Goal: Transaction & Acquisition: Purchase product/service

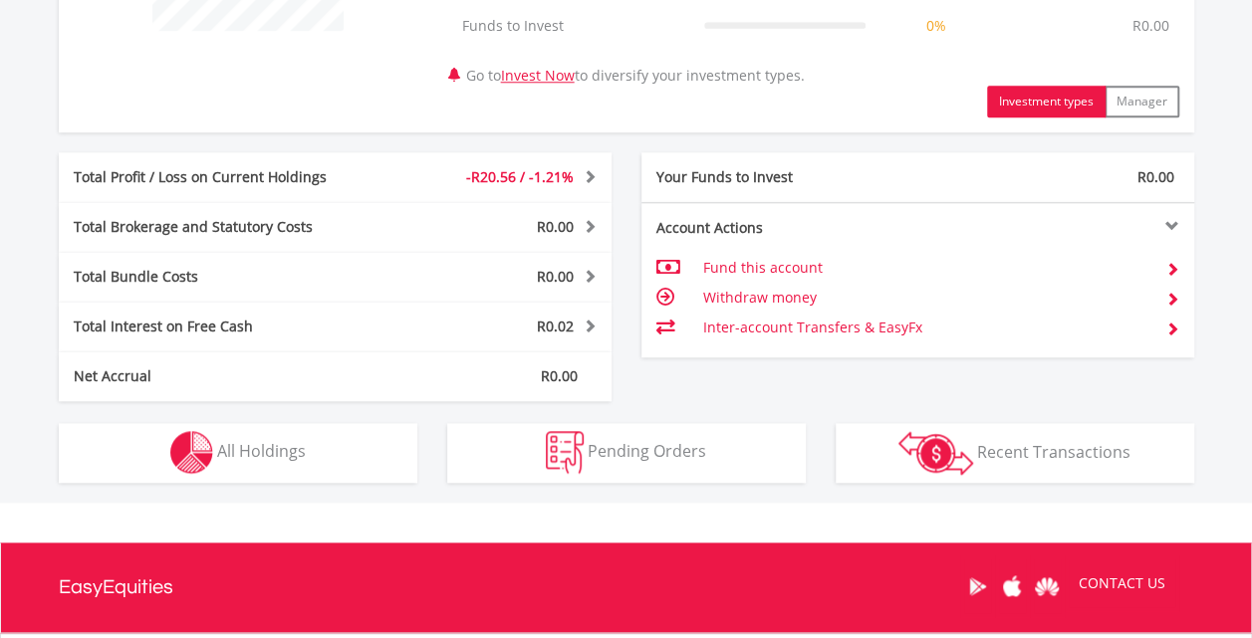
scroll to position [943, 0]
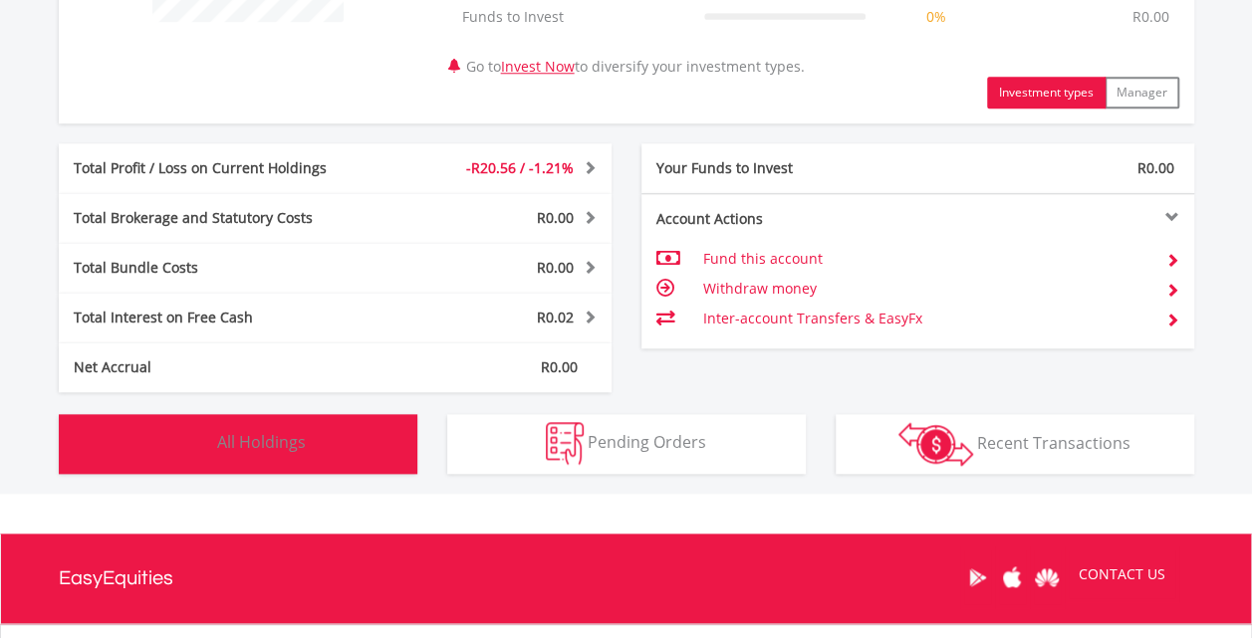
click at [305, 434] on button "Holdings All Holdings" at bounding box center [238, 444] width 358 height 60
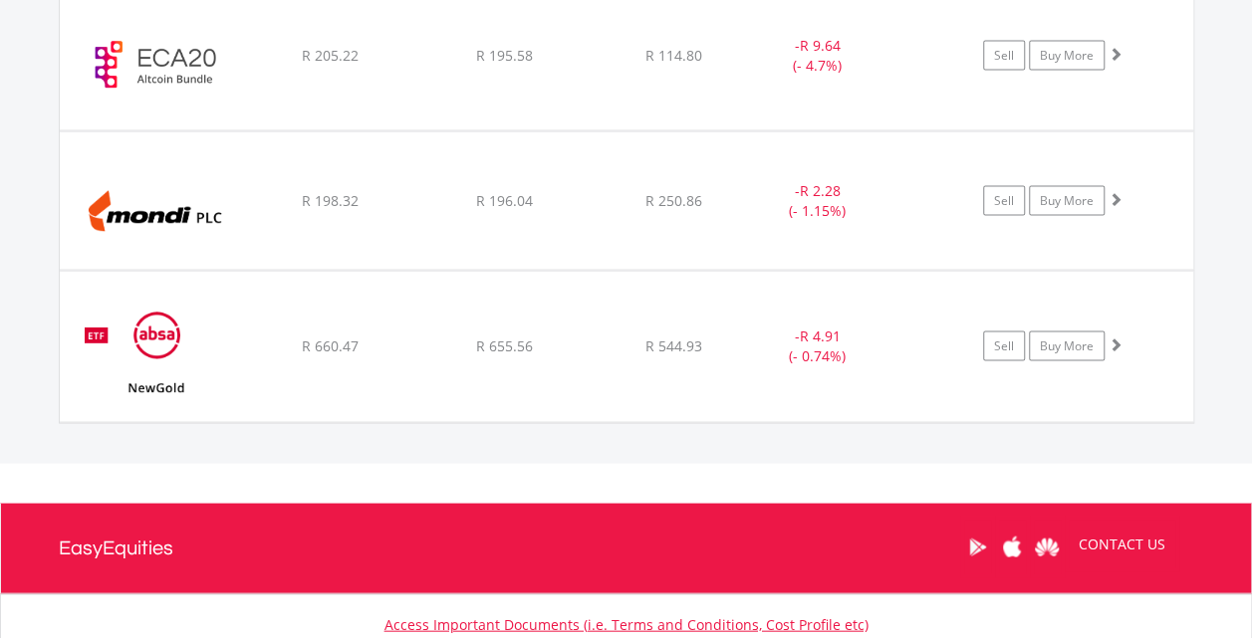
scroll to position [1901, 0]
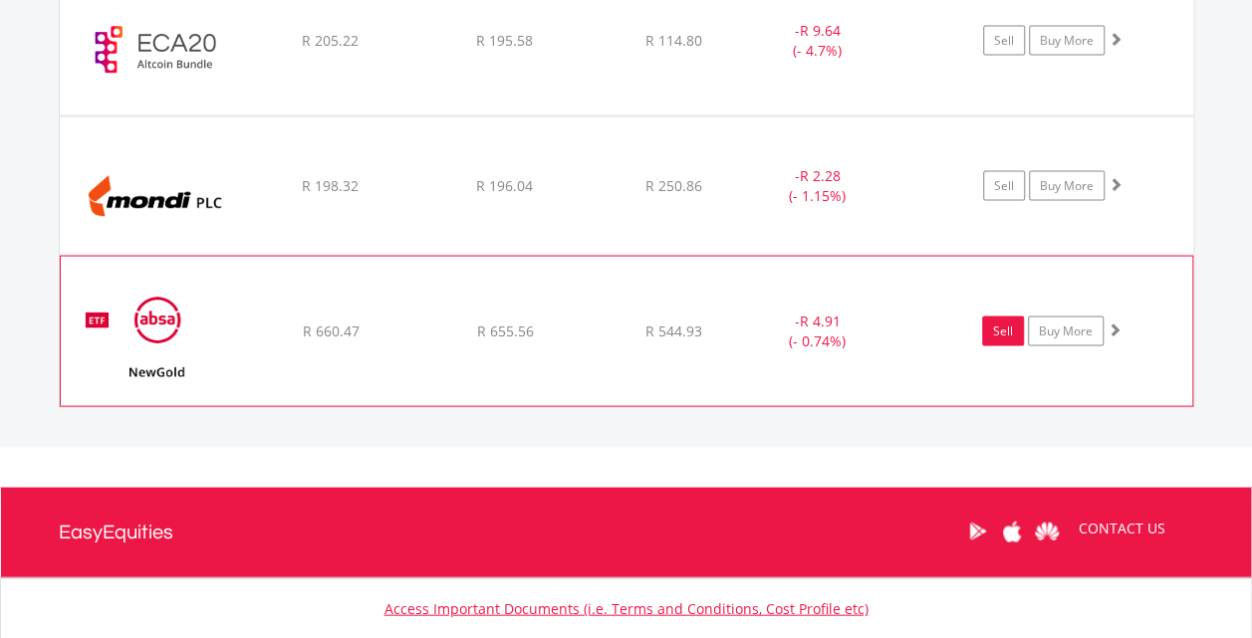
click at [1005, 327] on link "Sell" at bounding box center [1003, 332] width 42 height 30
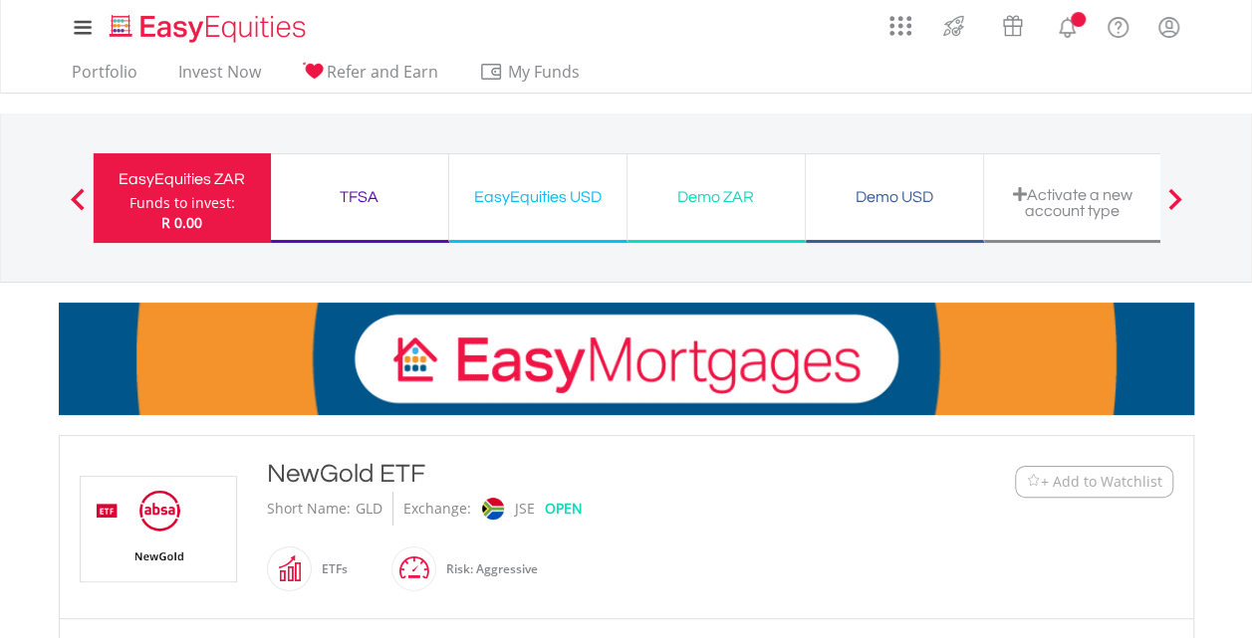
type input "******"
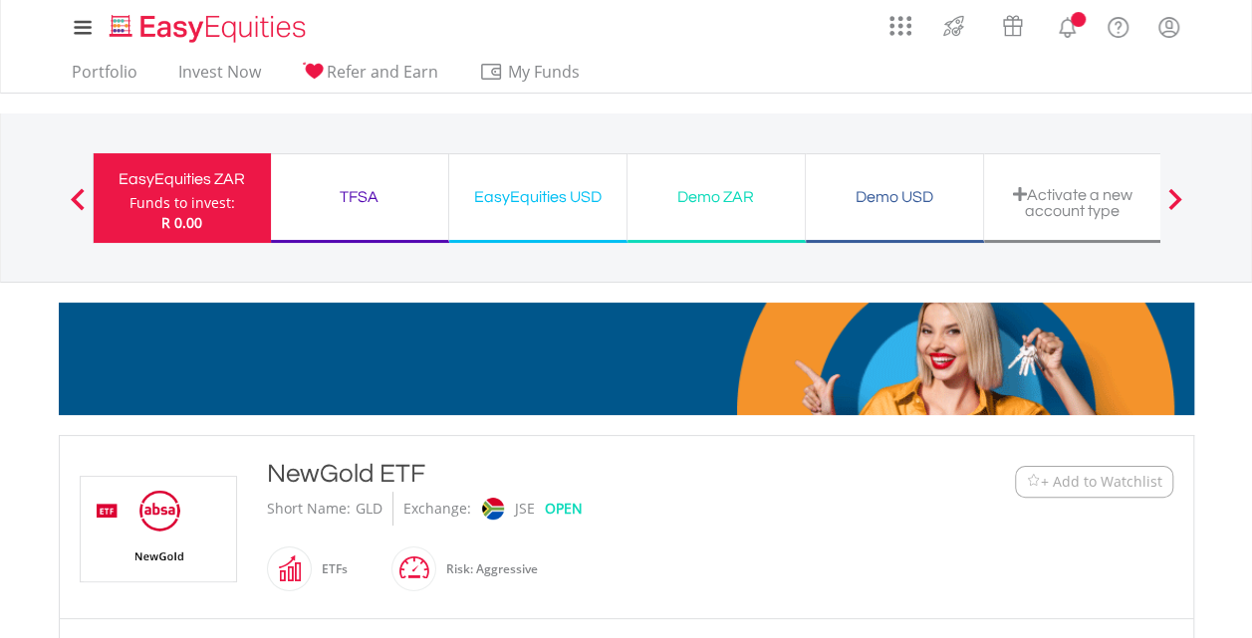
type input "******"
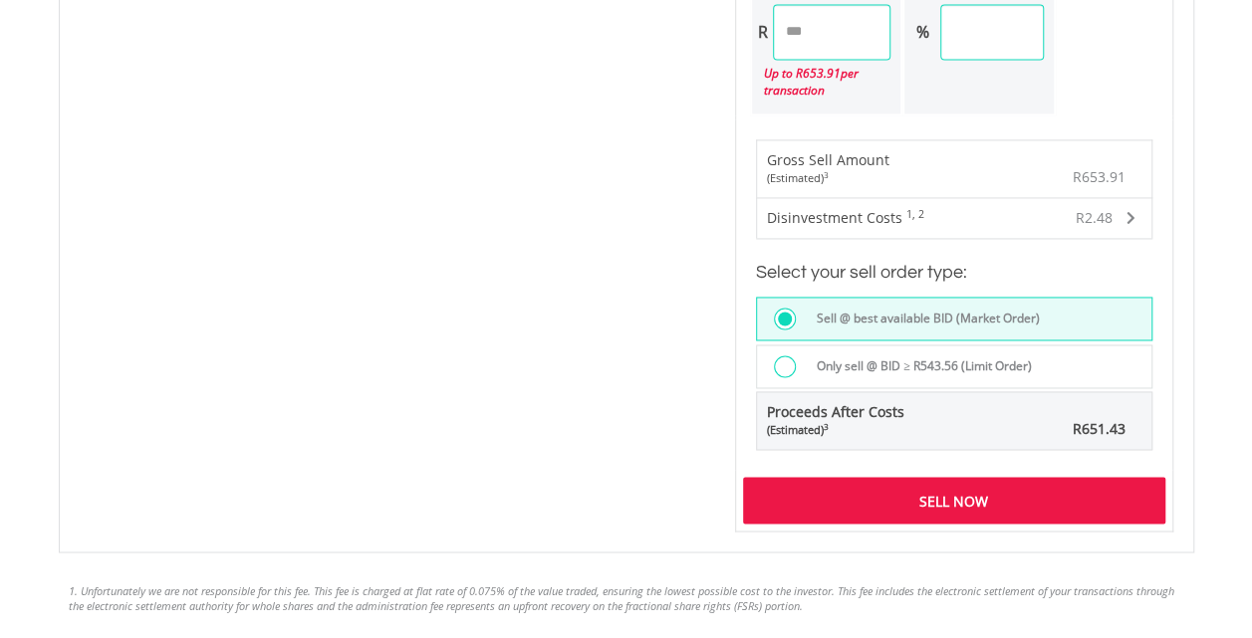
scroll to position [1424, 0]
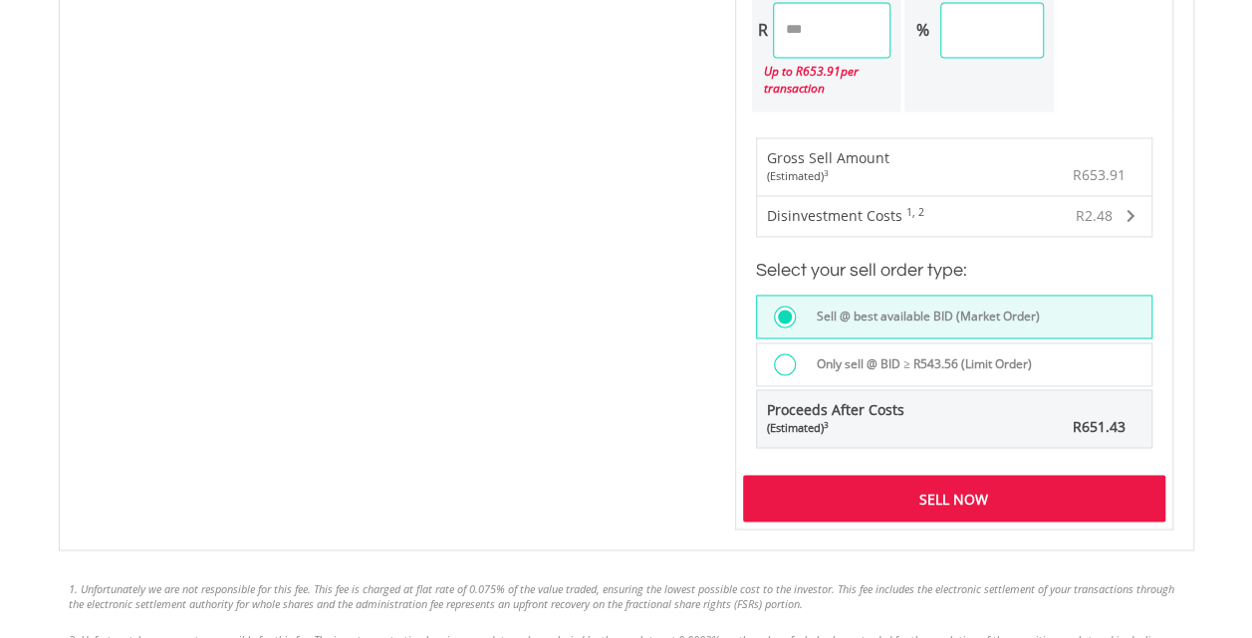
click at [950, 498] on div "Sell Now" at bounding box center [954, 498] width 422 height 46
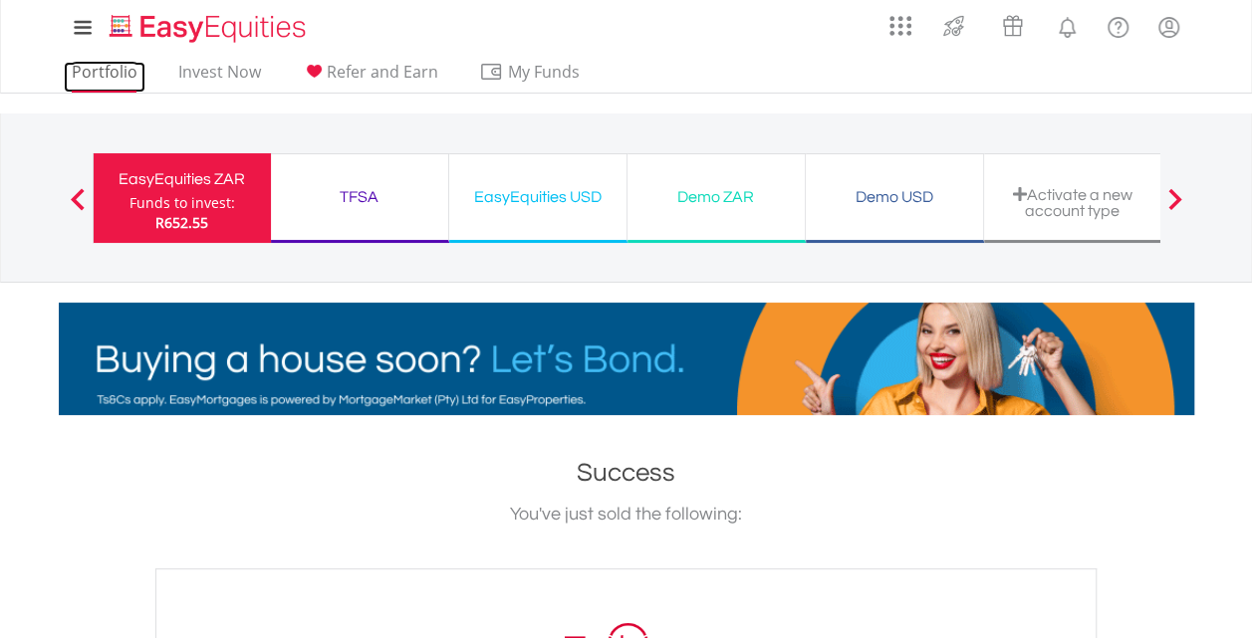
click at [91, 80] on link "Portfolio" at bounding box center [105, 77] width 82 height 31
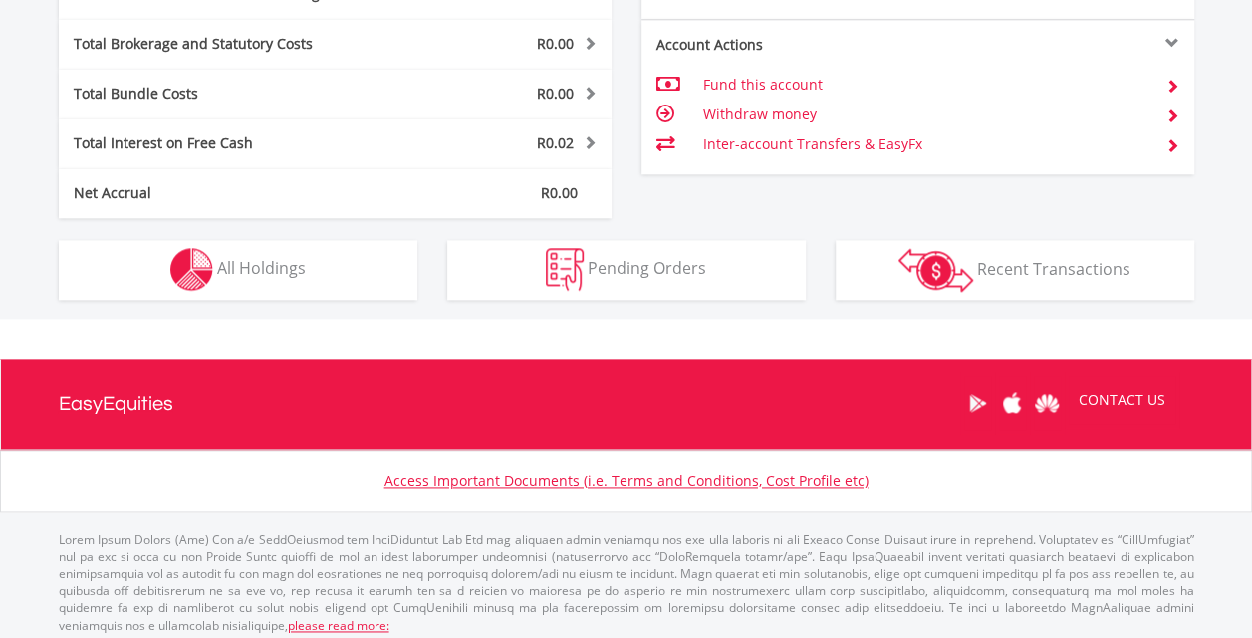
scroll to position [1081, 0]
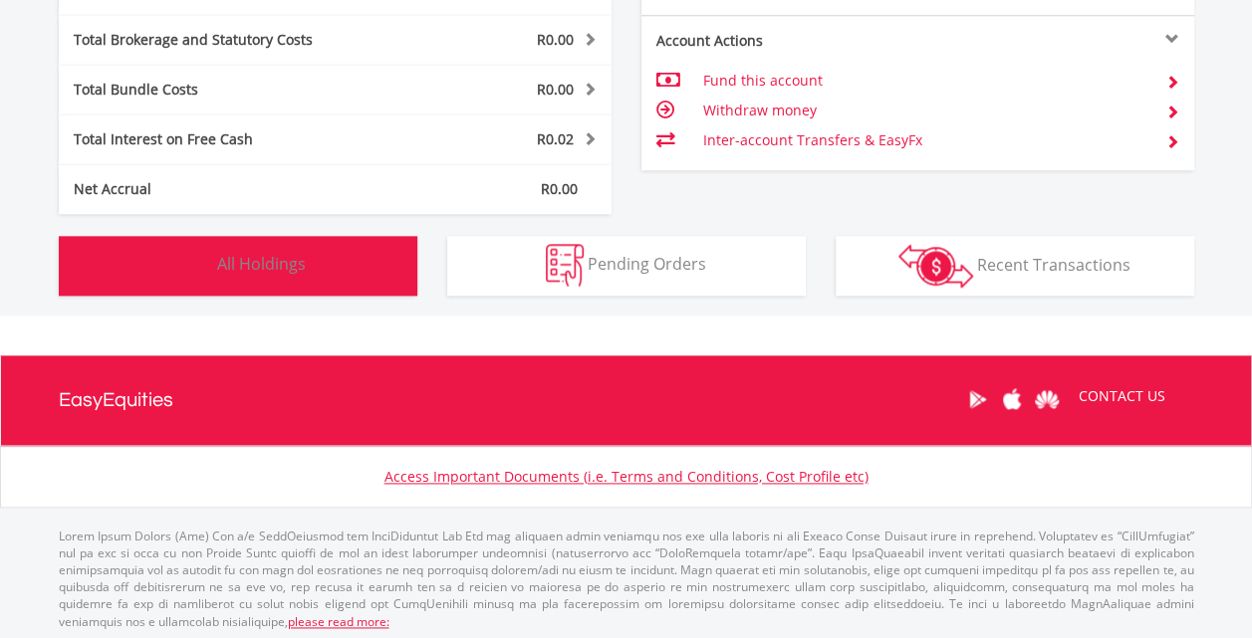
click at [271, 266] on span "All Holdings" at bounding box center [261, 264] width 89 height 22
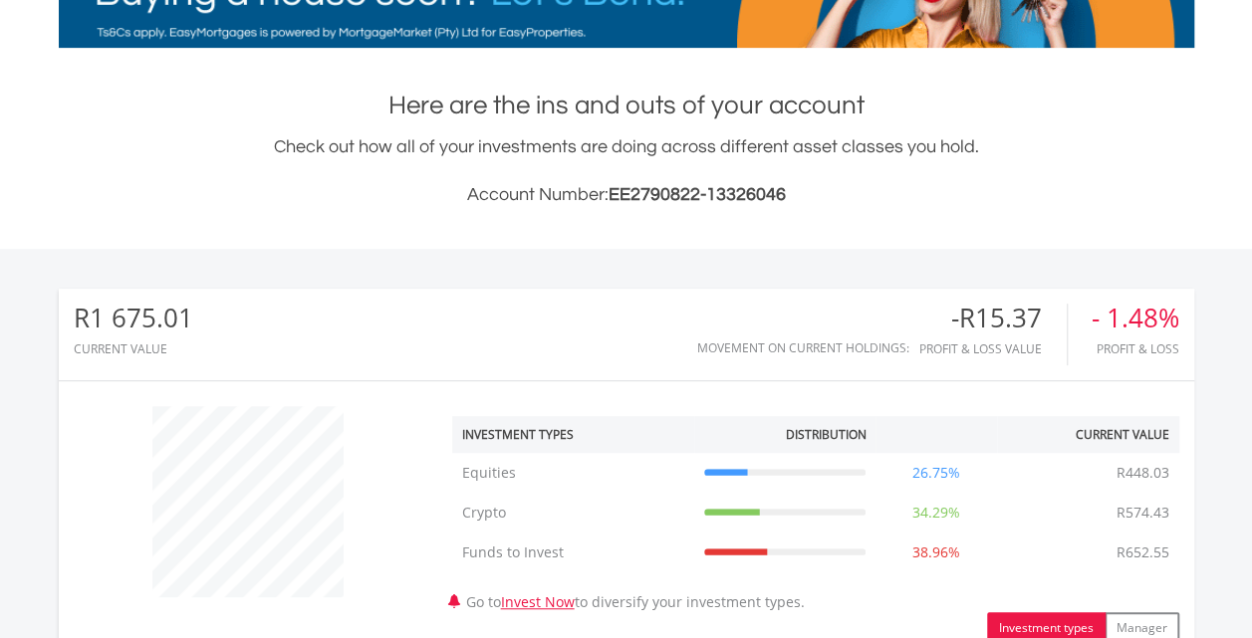
scroll to position [0, 0]
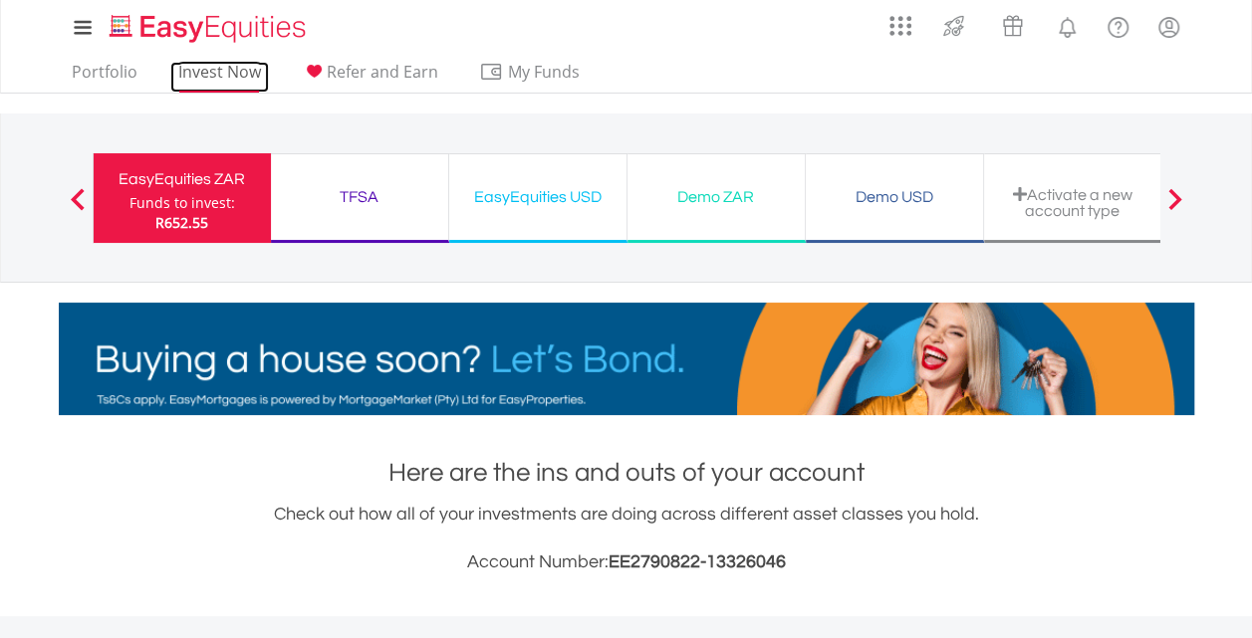
click at [203, 76] on link "Invest Now" at bounding box center [219, 77] width 99 height 31
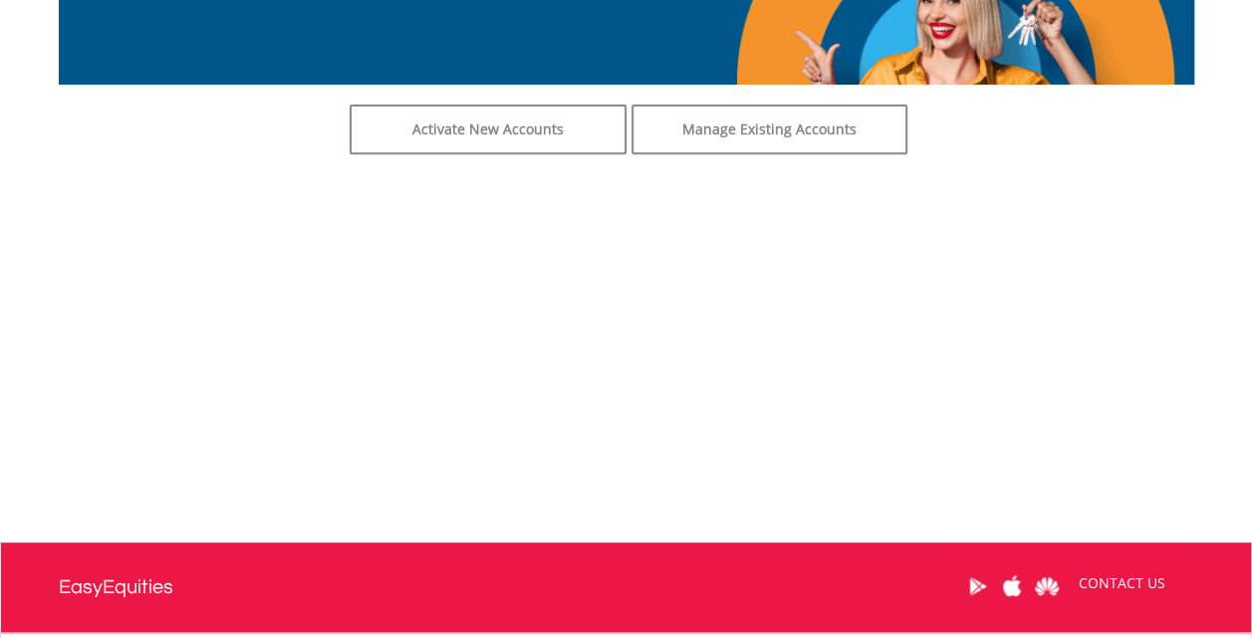
scroll to position [303, 0]
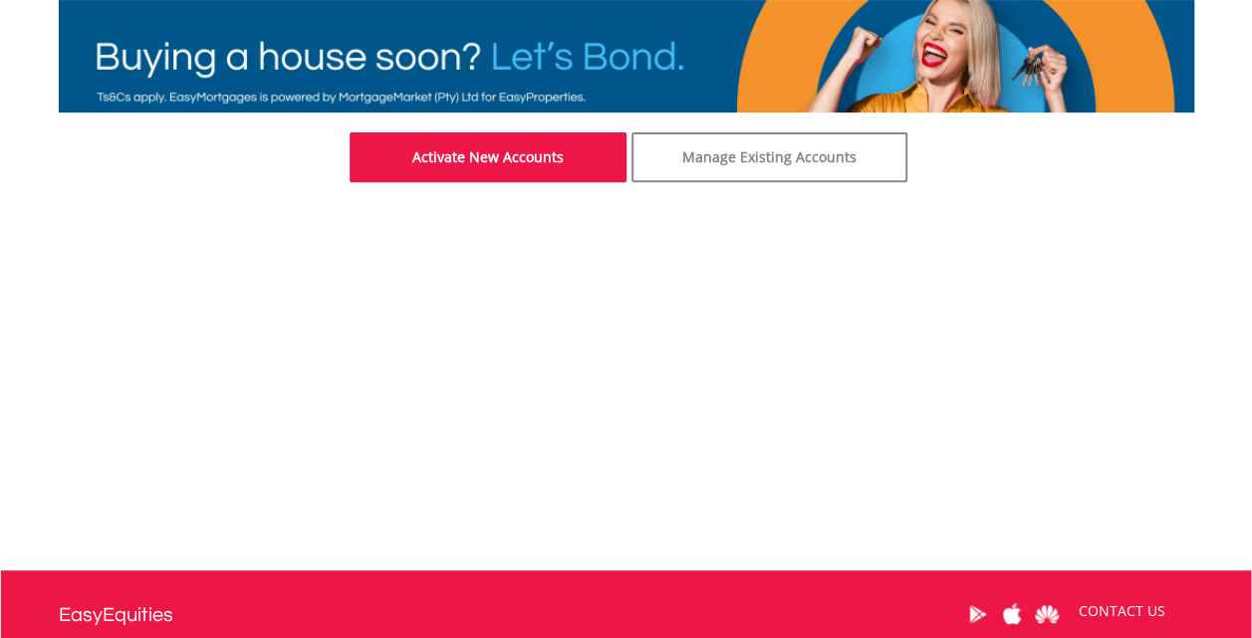
click at [441, 155] on link "Activate New Accounts" at bounding box center [488, 157] width 277 height 50
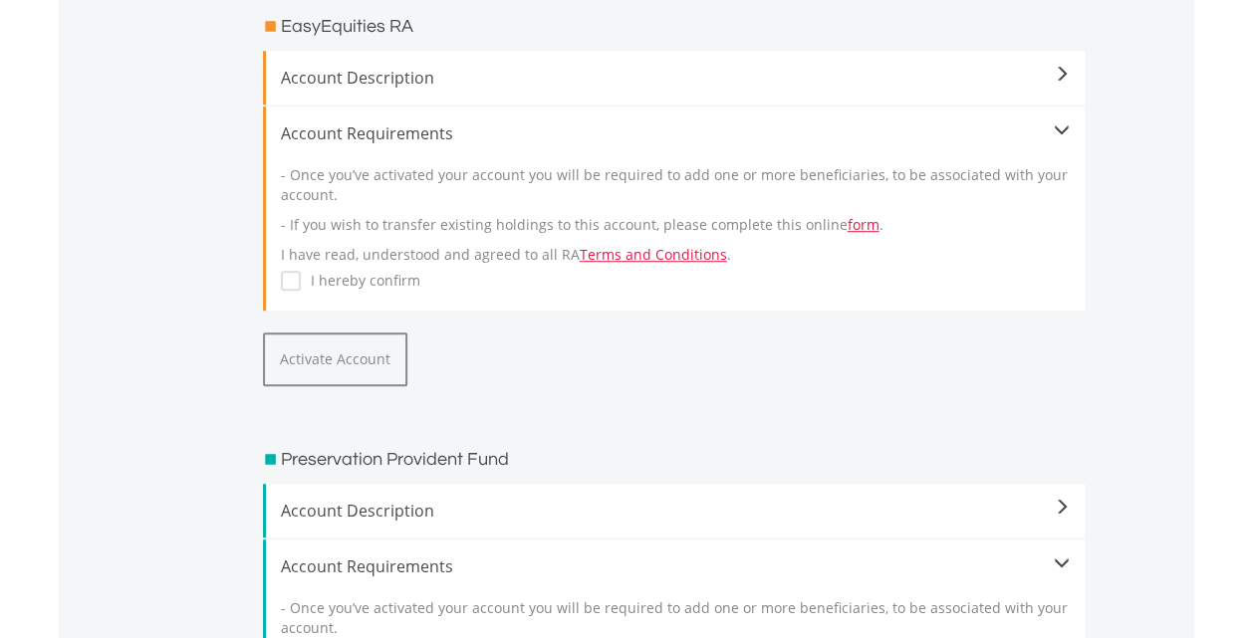
scroll to position [561, 0]
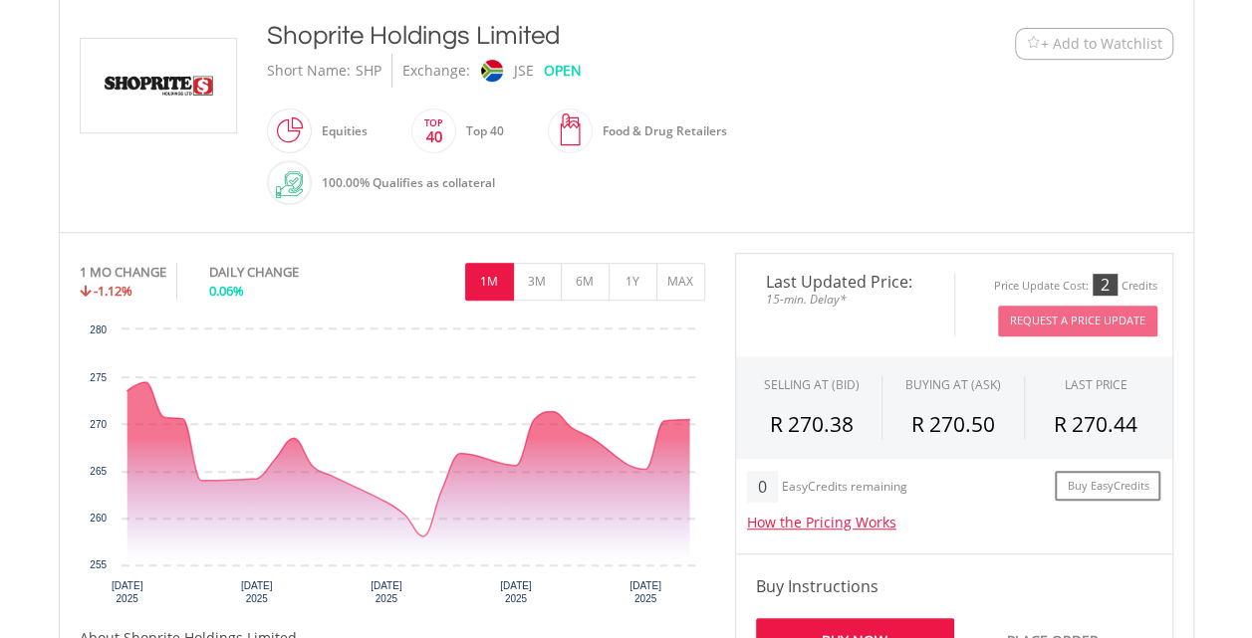
scroll to position [436, 0]
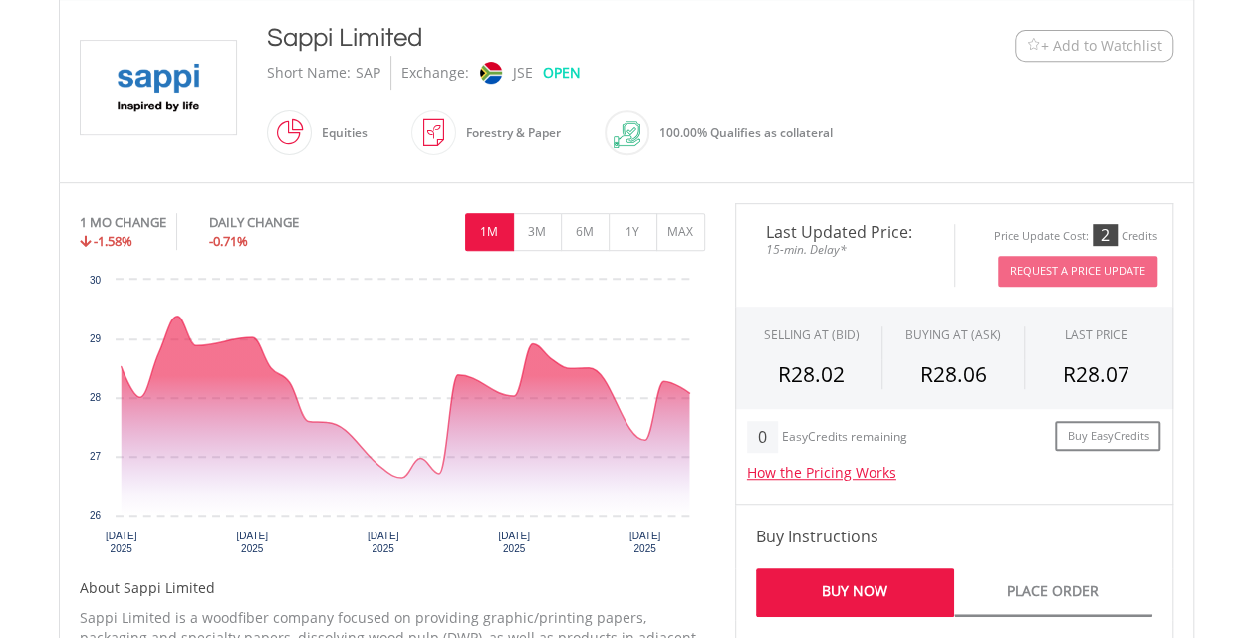
scroll to position [441, 0]
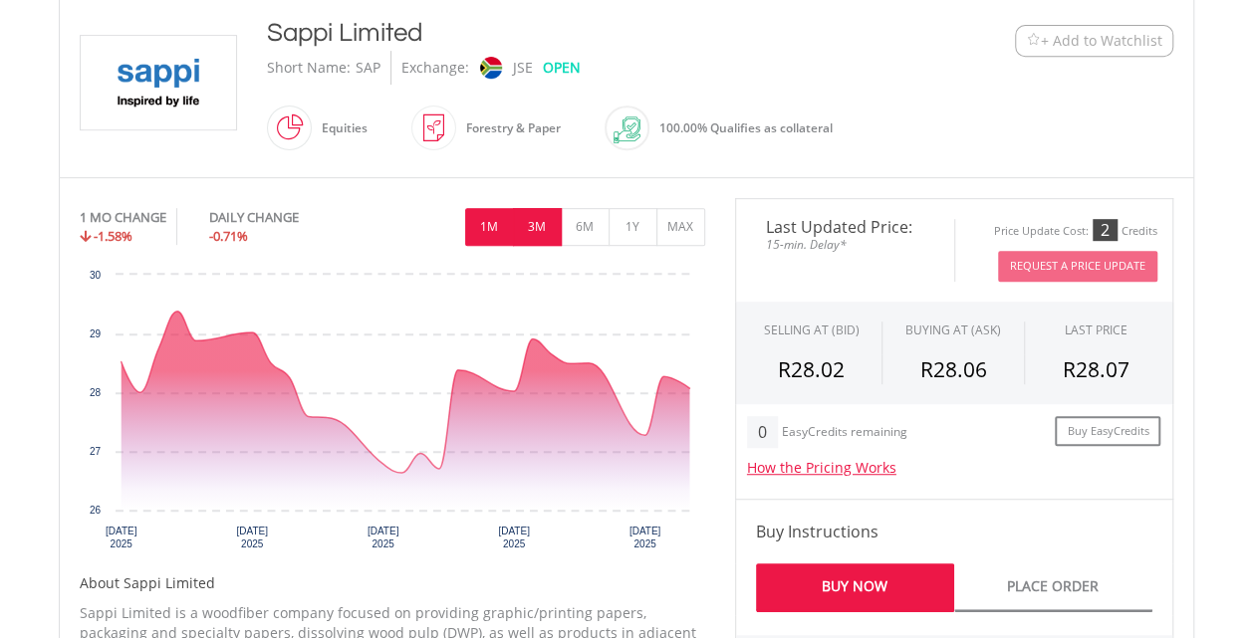
click at [534, 229] on button "3M" at bounding box center [537, 227] width 49 height 38
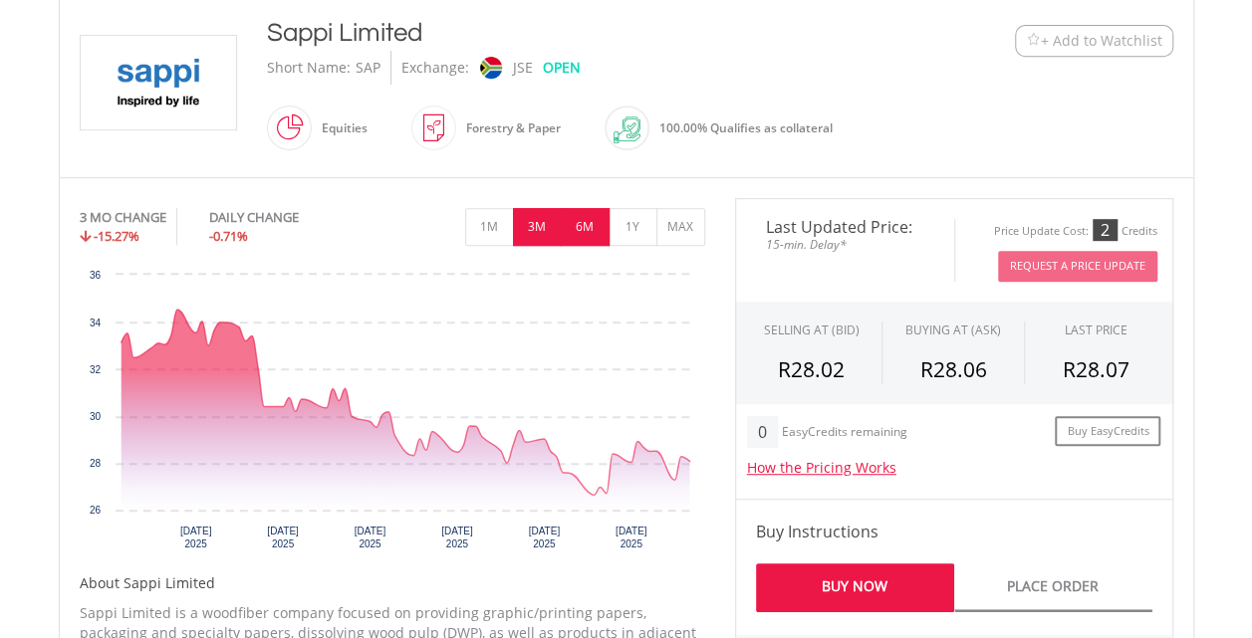
click at [582, 227] on button "6M" at bounding box center [585, 227] width 49 height 38
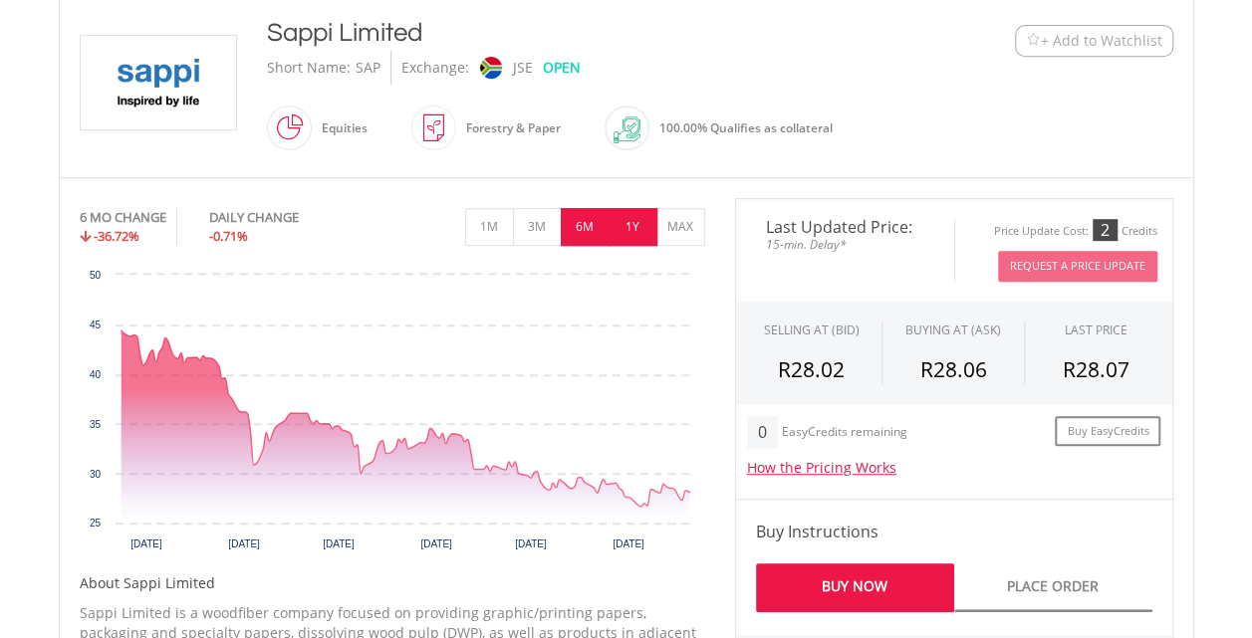
click at [632, 227] on button "1Y" at bounding box center [632, 227] width 49 height 38
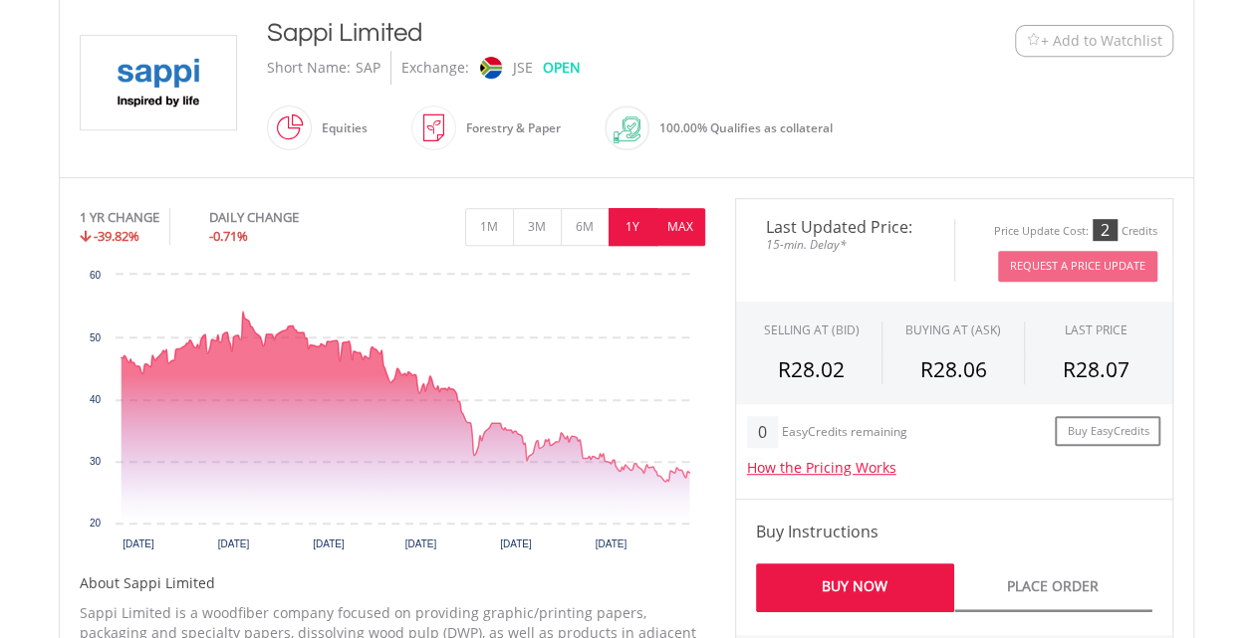
click at [674, 225] on button "MAX" at bounding box center [680, 227] width 49 height 38
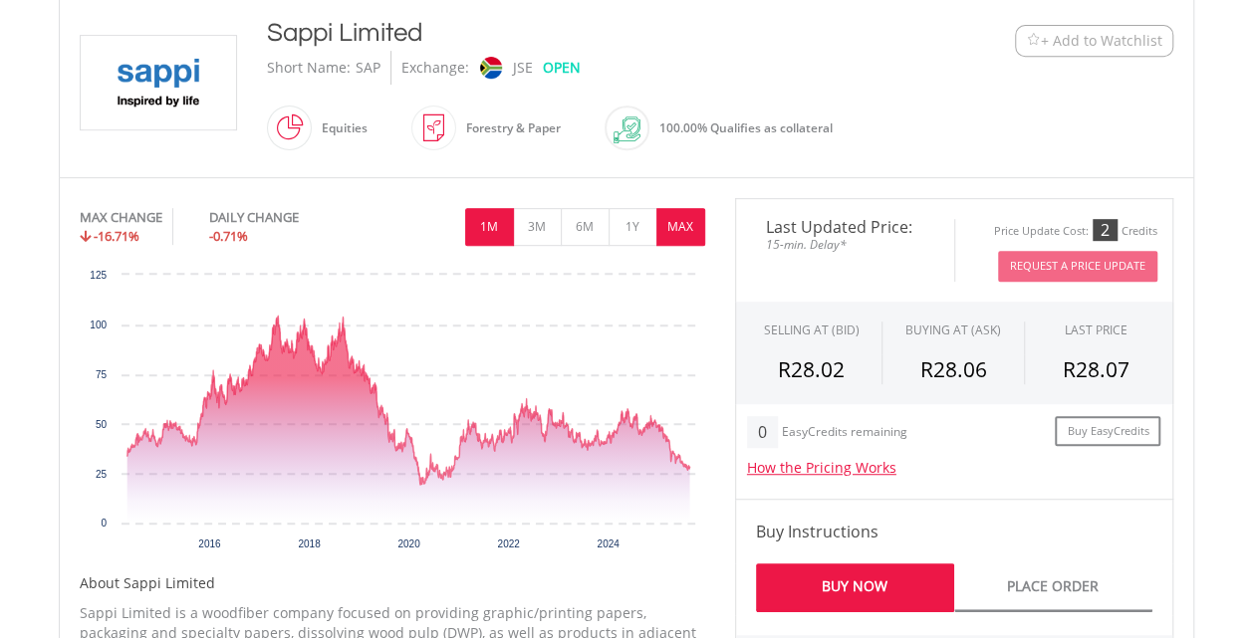
click at [498, 213] on button "1M" at bounding box center [489, 227] width 49 height 38
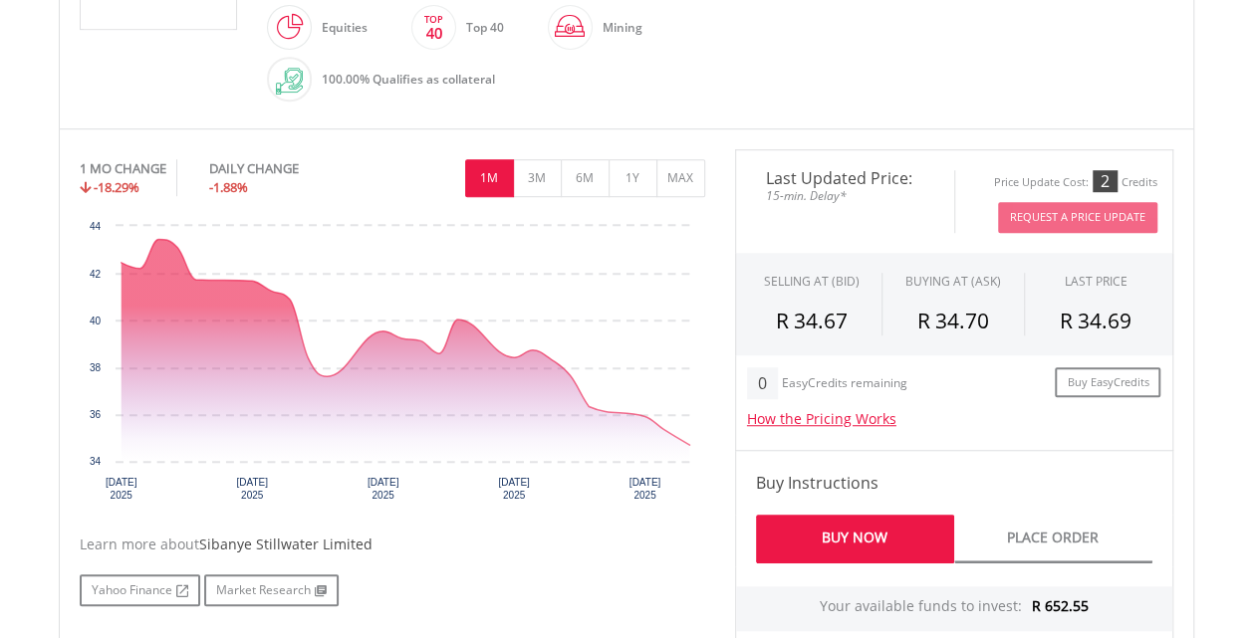
scroll to position [548, 0]
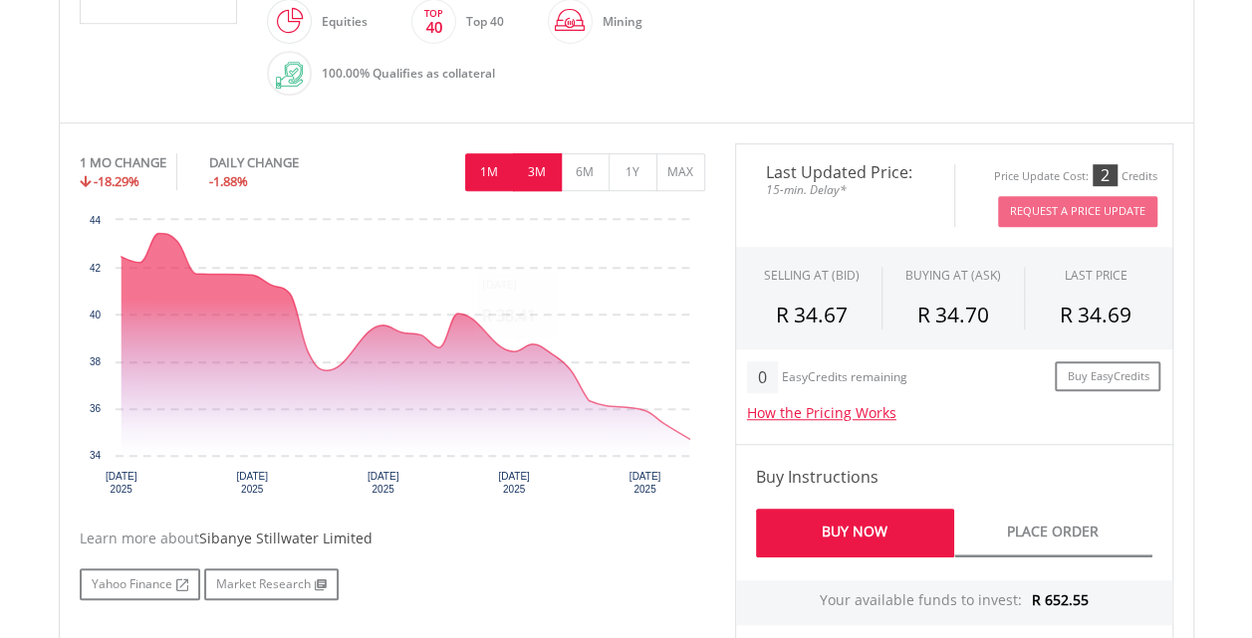
click at [540, 167] on button "3M" at bounding box center [537, 172] width 49 height 38
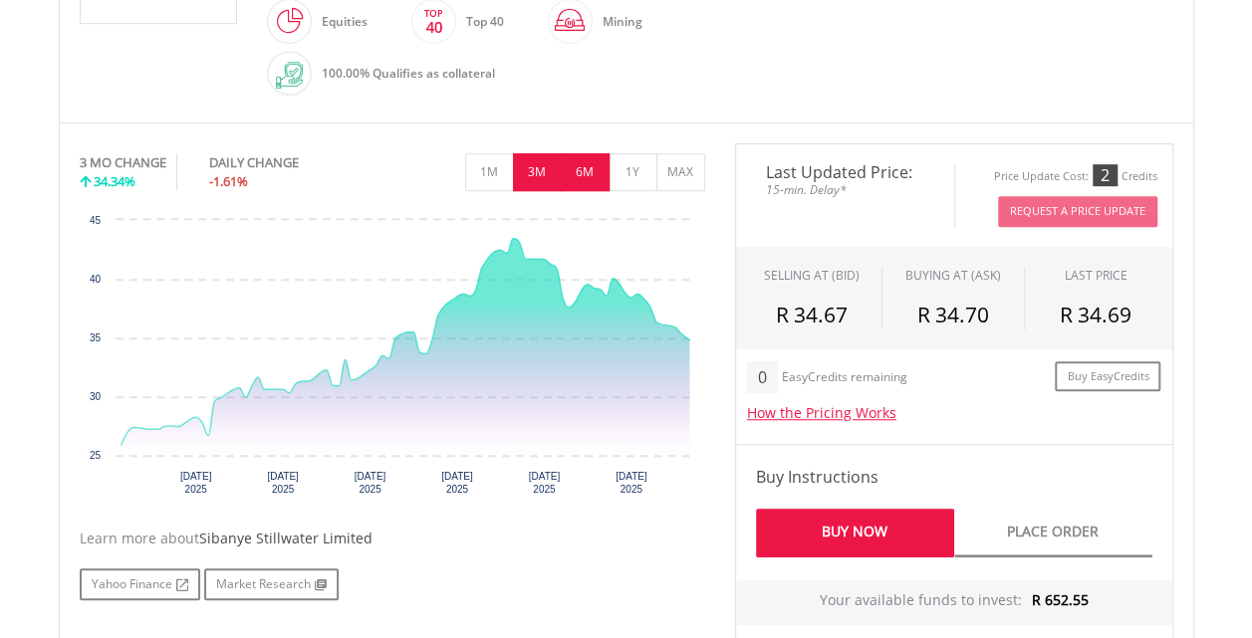
click at [578, 162] on button "6M" at bounding box center [585, 172] width 49 height 38
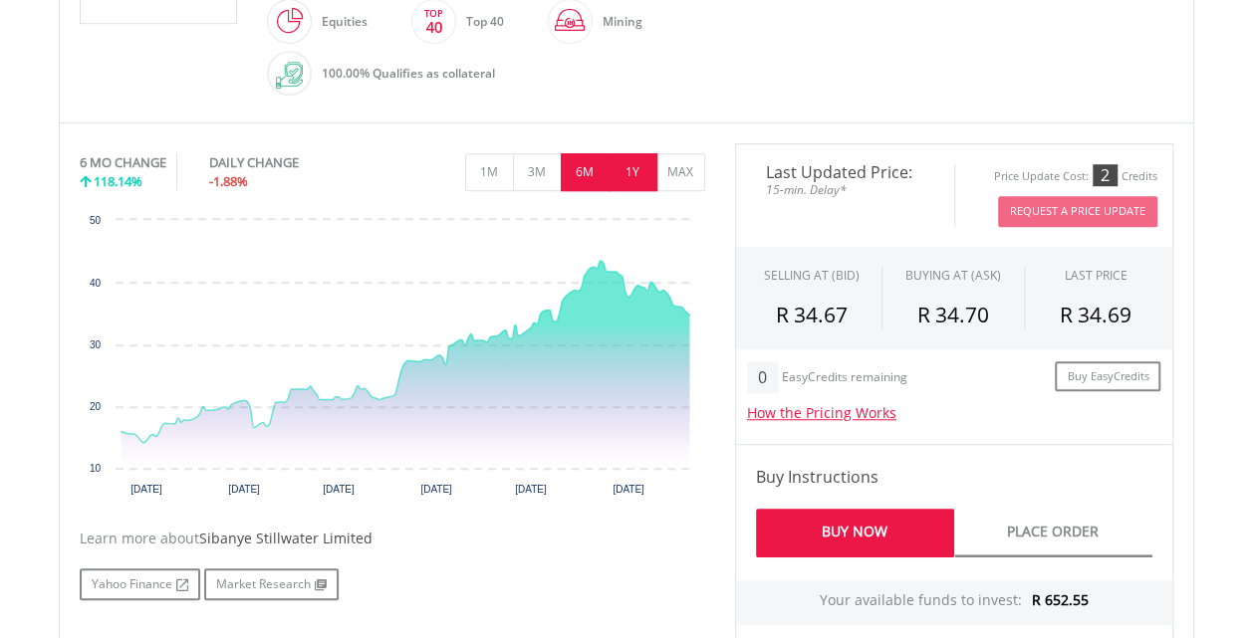
click at [627, 173] on button "1Y" at bounding box center [632, 172] width 49 height 38
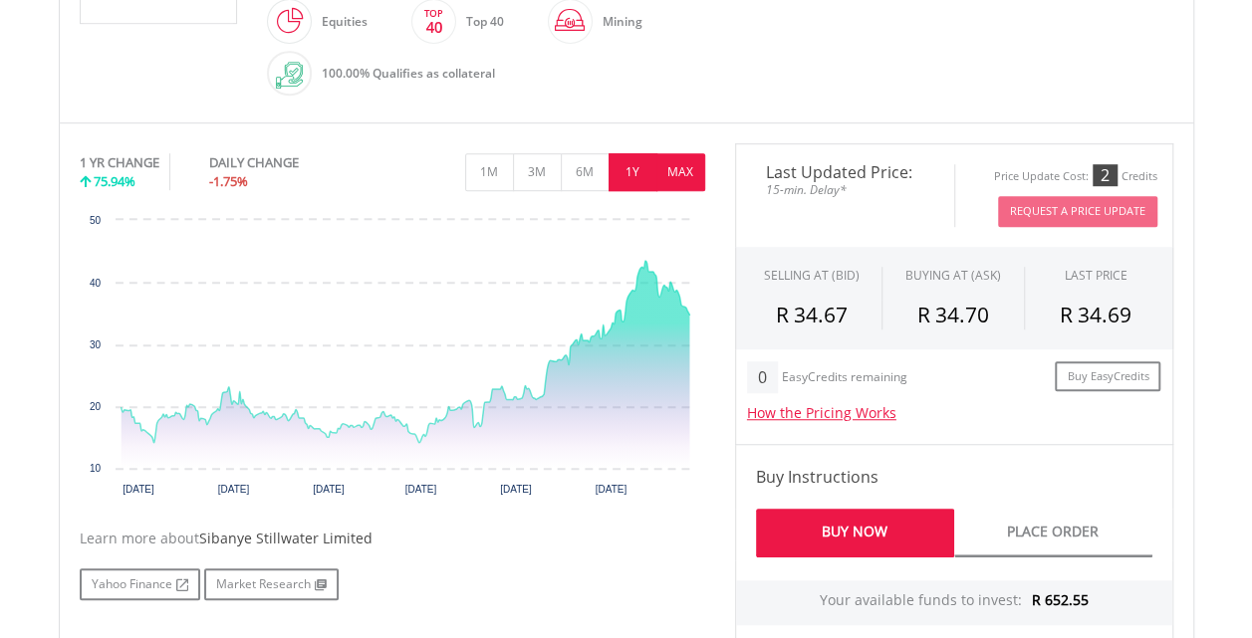
click at [674, 172] on button "MAX" at bounding box center [680, 172] width 49 height 38
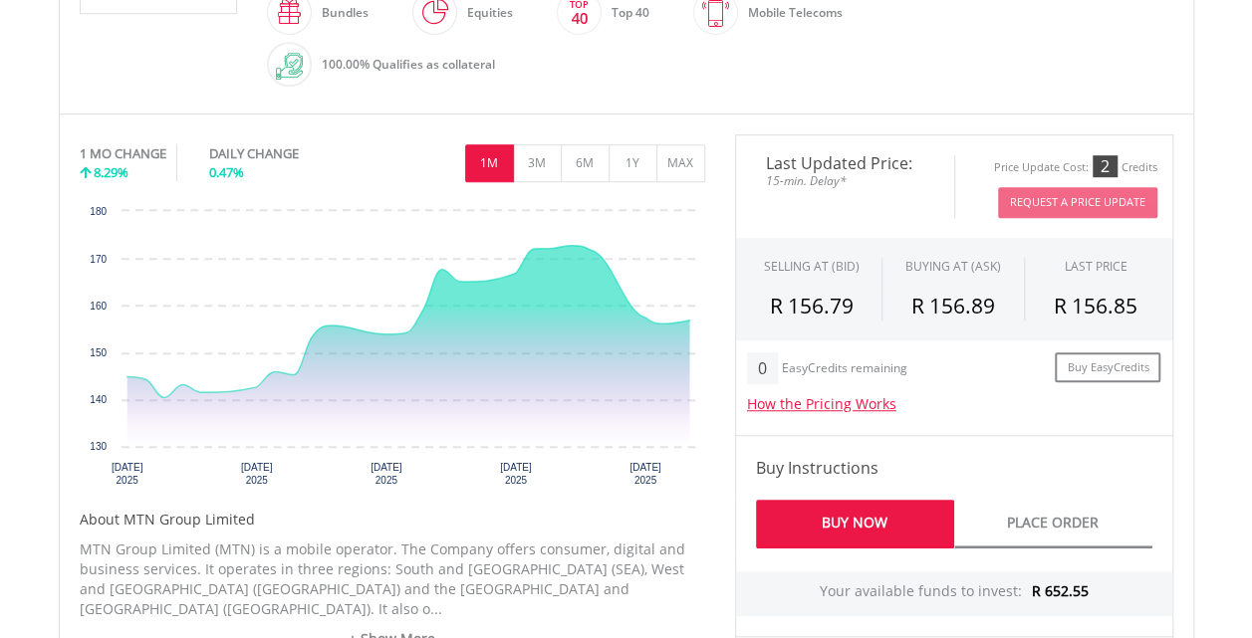
scroll to position [559, 0]
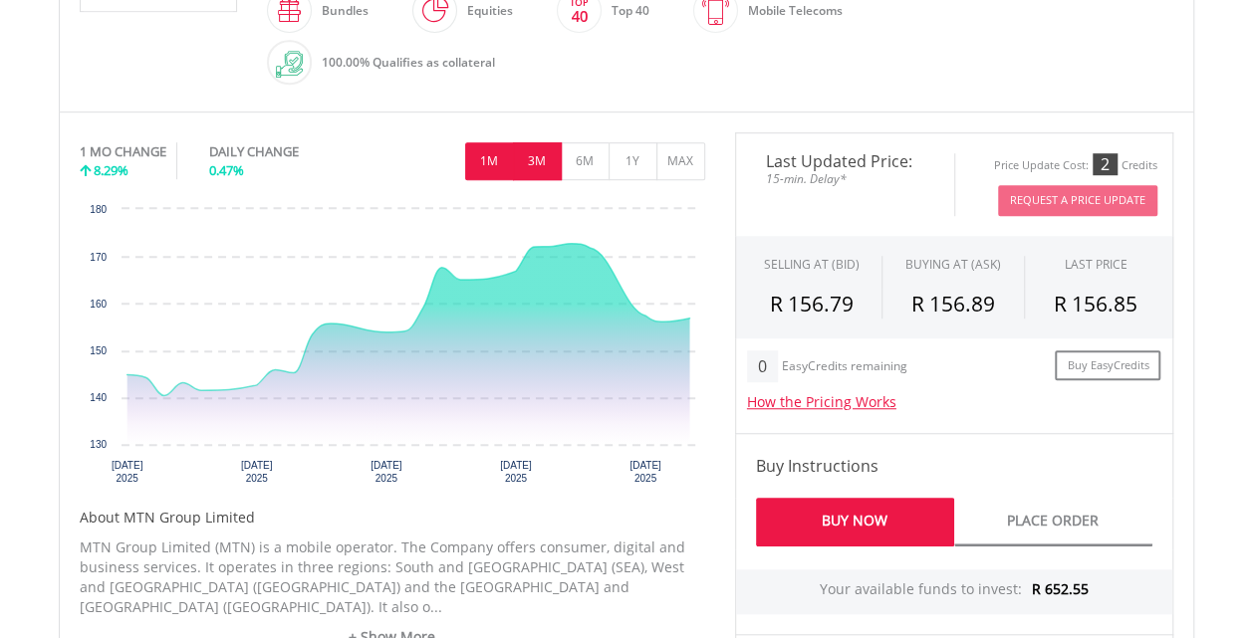
click at [546, 158] on button "3M" at bounding box center [537, 161] width 49 height 38
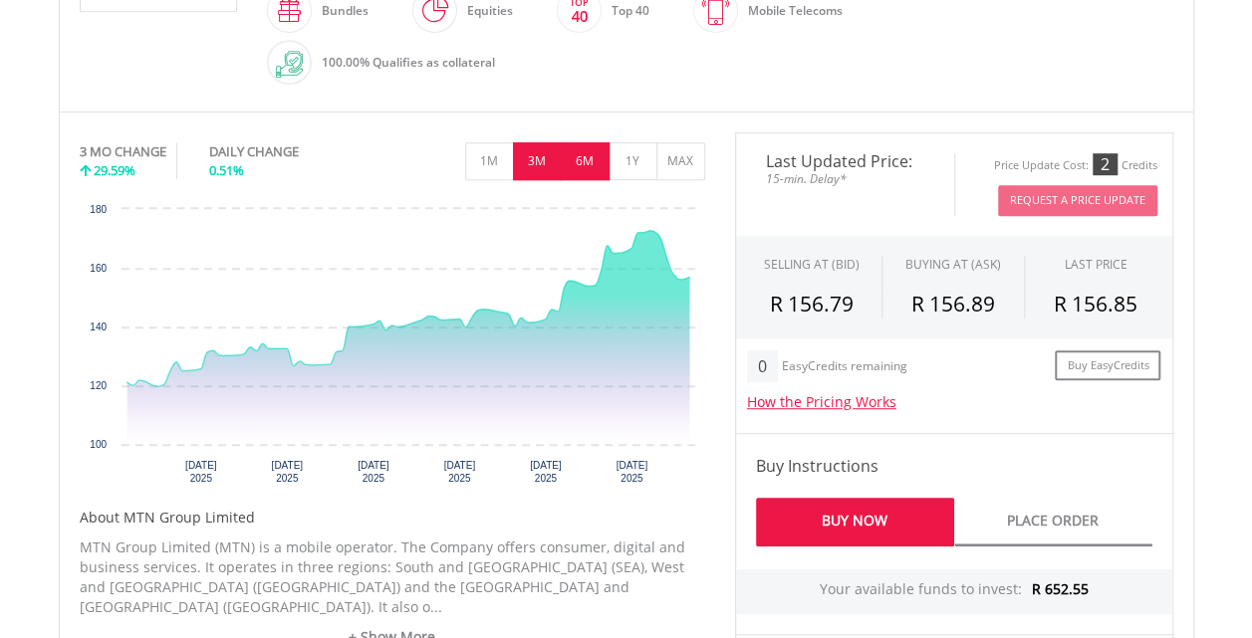
click at [576, 155] on button "6M" at bounding box center [585, 161] width 49 height 38
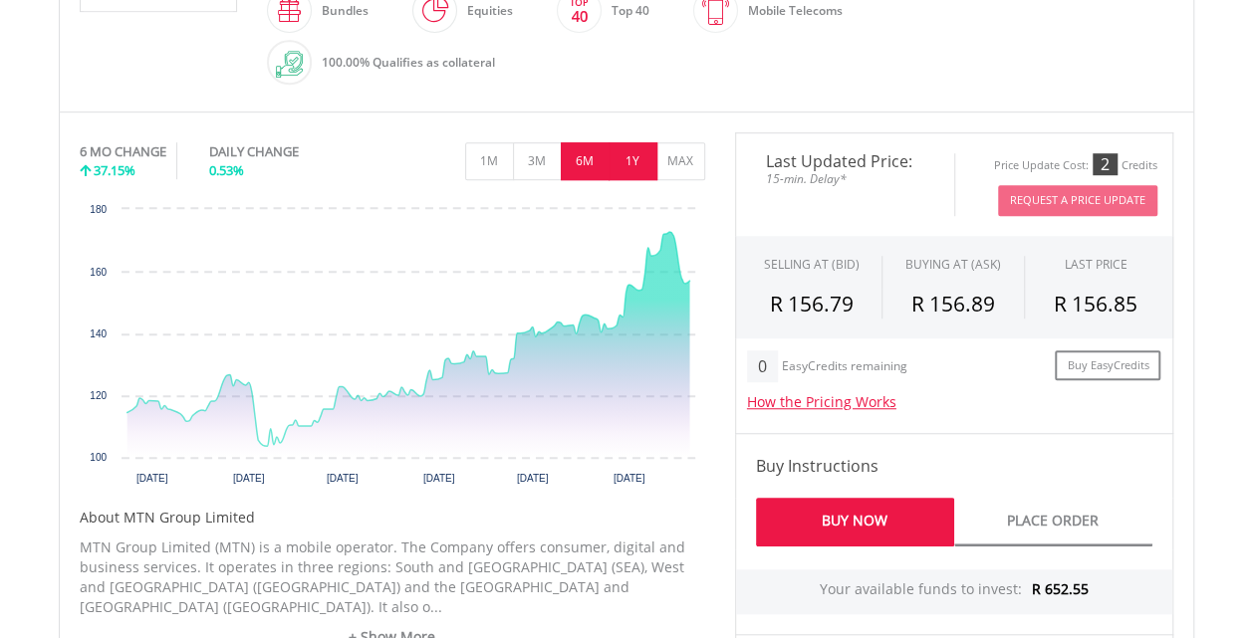
click at [622, 159] on button "1Y" at bounding box center [632, 161] width 49 height 38
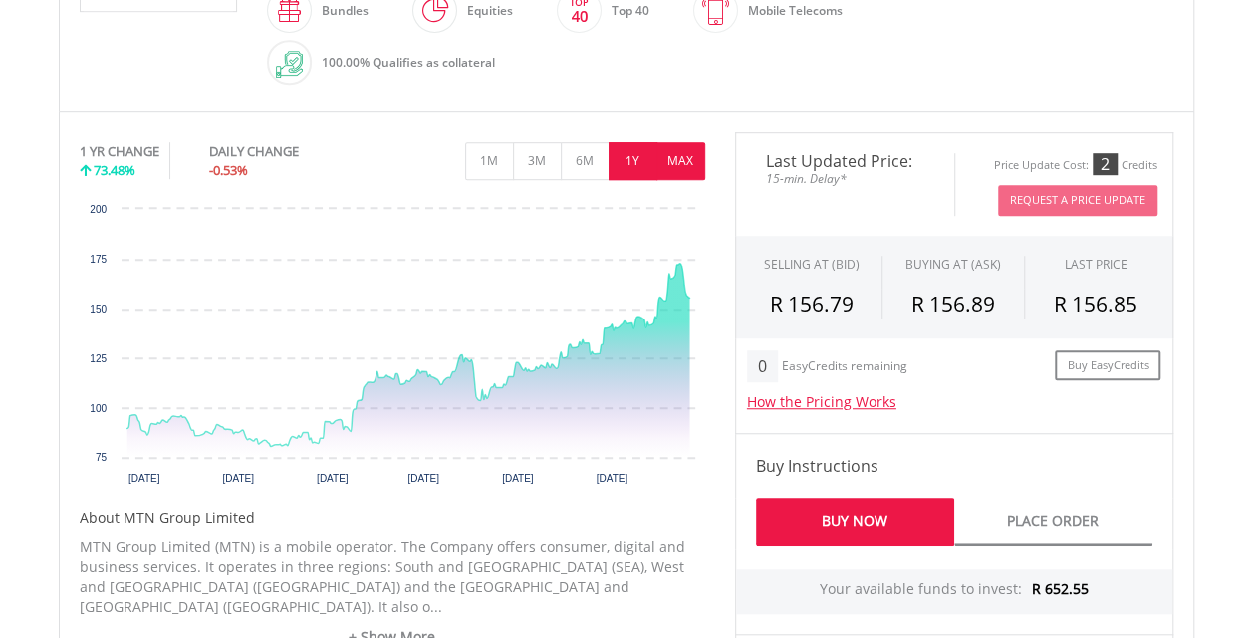
click at [669, 154] on button "MAX" at bounding box center [680, 161] width 49 height 38
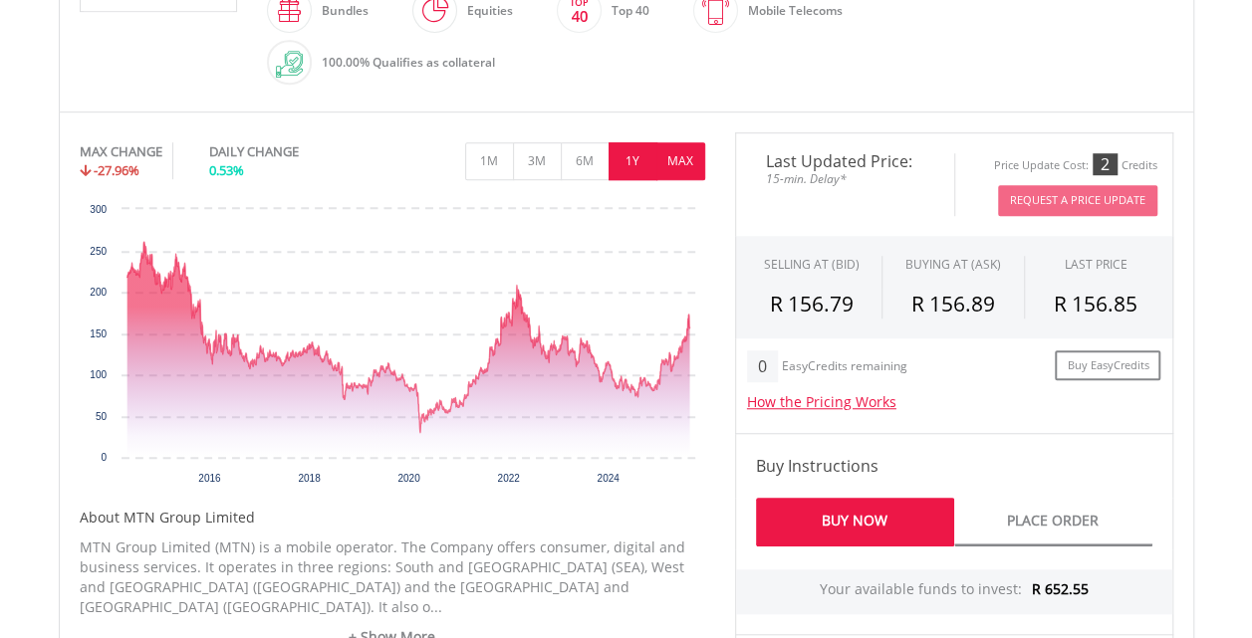
click at [628, 155] on button "1Y" at bounding box center [632, 161] width 49 height 38
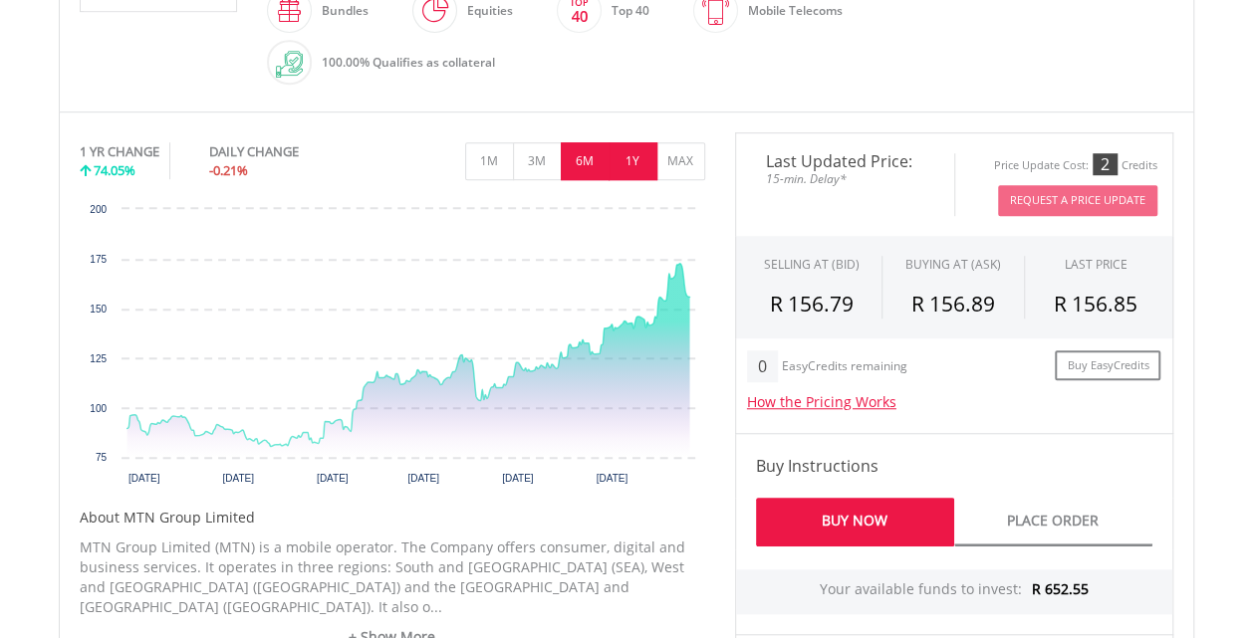
click at [587, 147] on button "6M" at bounding box center [585, 161] width 49 height 38
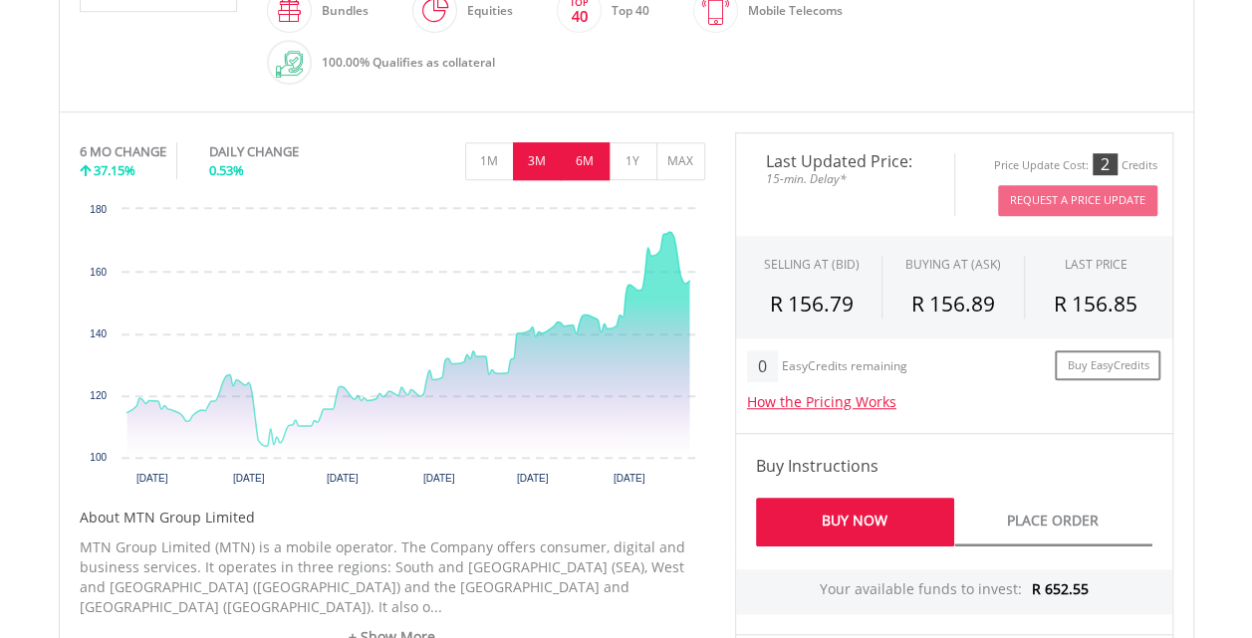
click at [546, 160] on button "3M" at bounding box center [537, 161] width 49 height 38
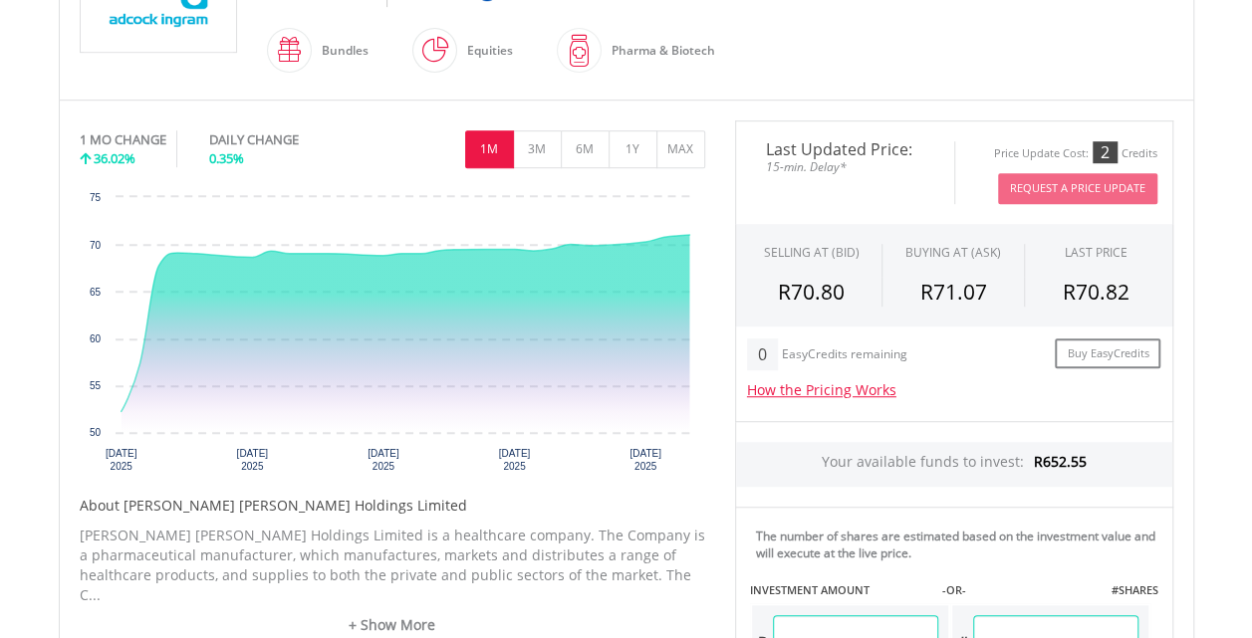
scroll to position [521, 0]
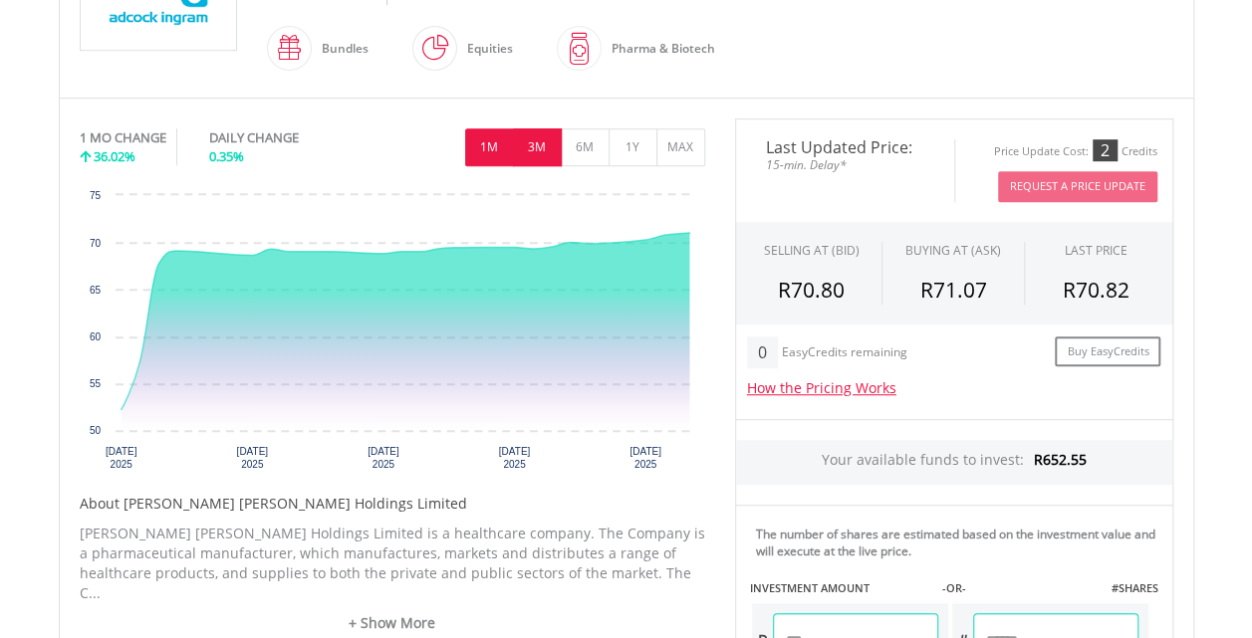
click at [538, 148] on button "3M" at bounding box center [537, 147] width 49 height 38
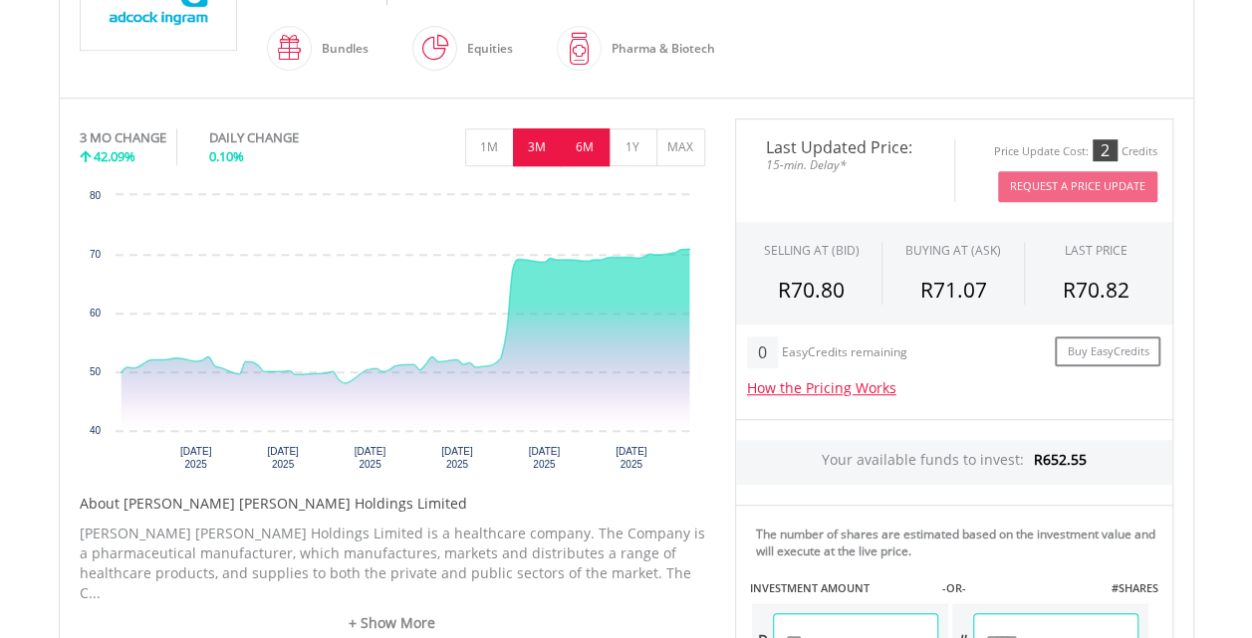
click at [584, 149] on button "6M" at bounding box center [585, 147] width 49 height 38
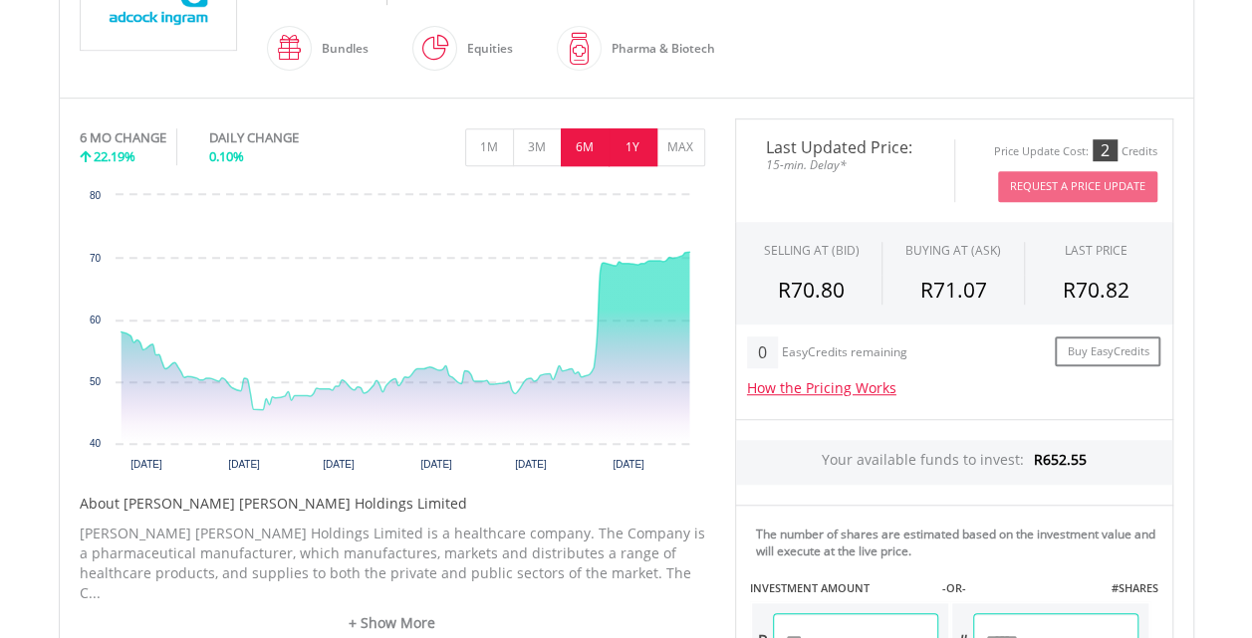
click at [633, 149] on button "1Y" at bounding box center [632, 147] width 49 height 38
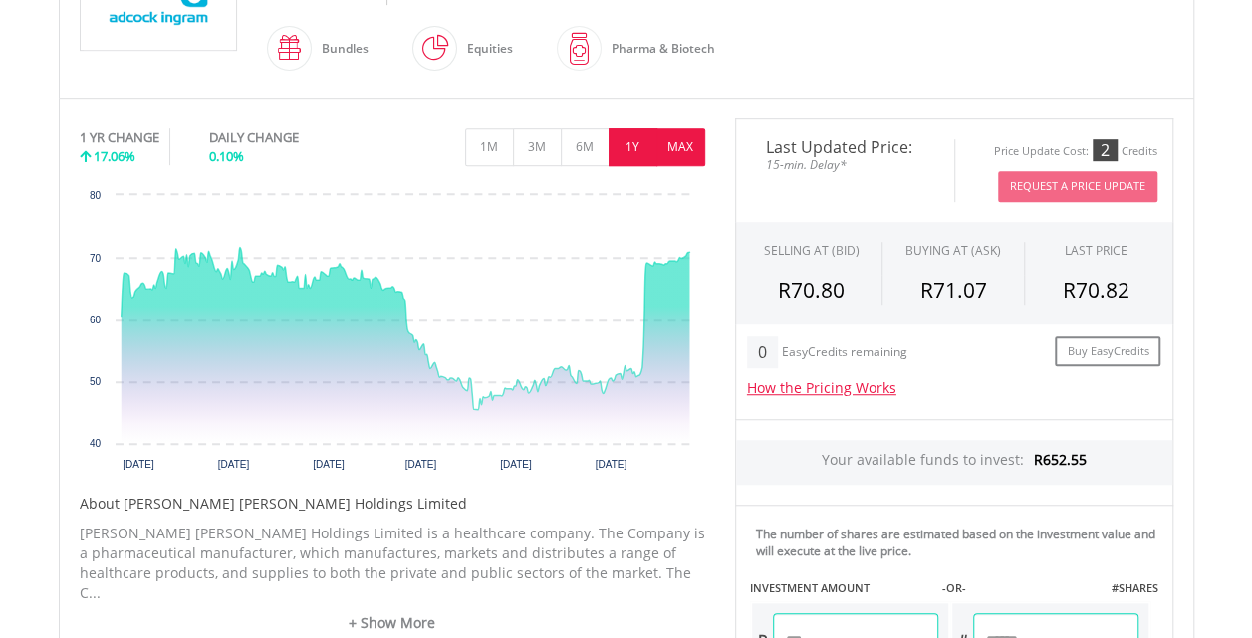
click at [681, 149] on button "MAX" at bounding box center [680, 147] width 49 height 38
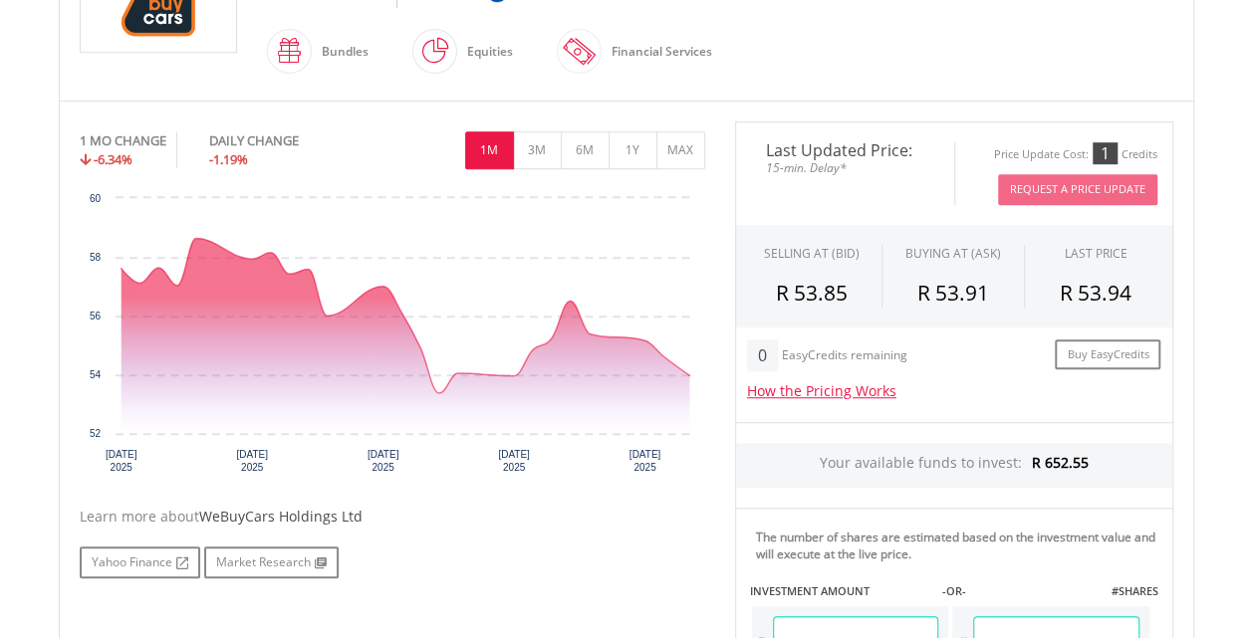
scroll to position [558, 0]
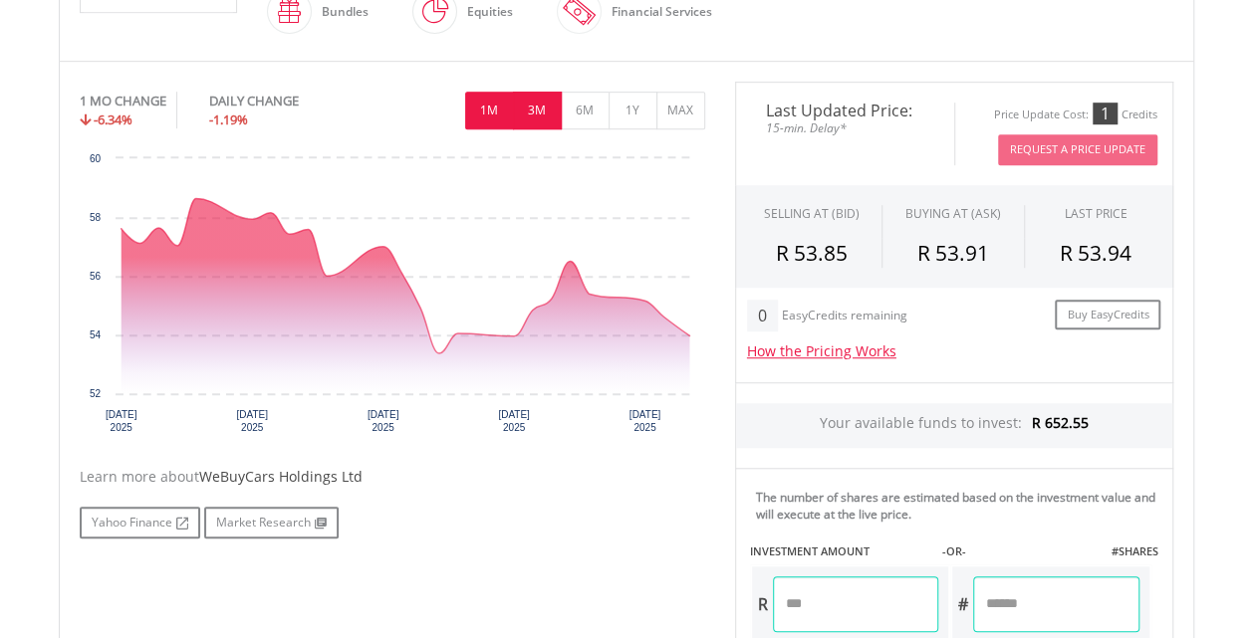
click at [532, 110] on button "3M" at bounding box center [537, 111] width 49 height 38
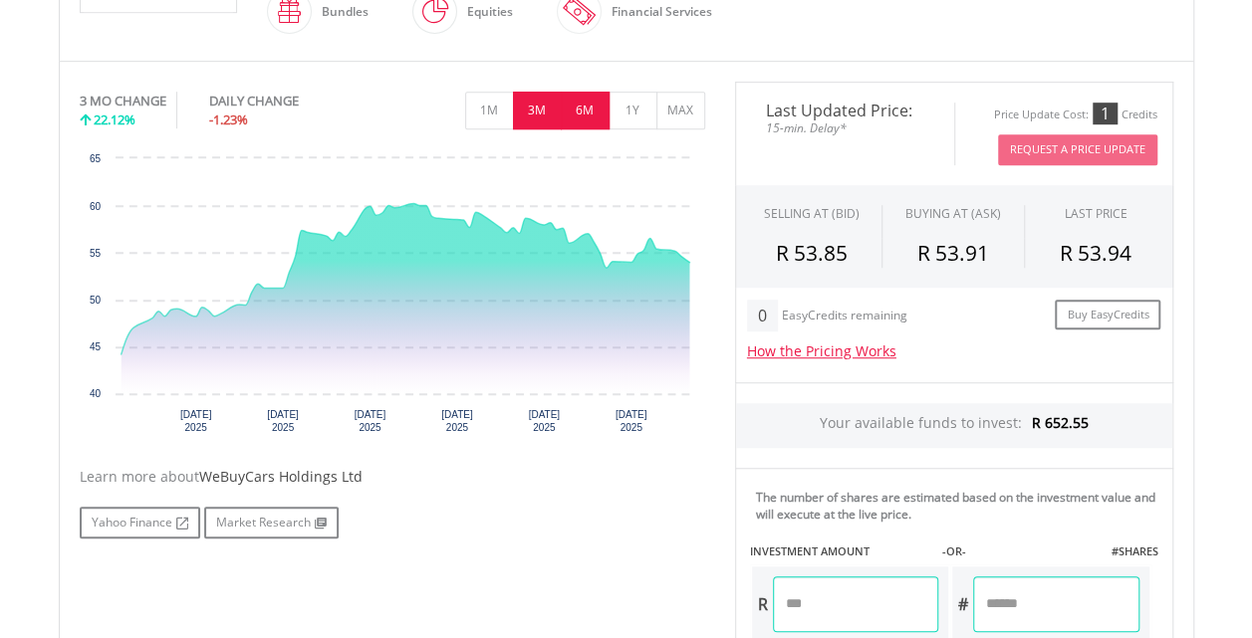
click at [578, 113] on button "6M" at bounding box center [585, 111] width 49 height 38
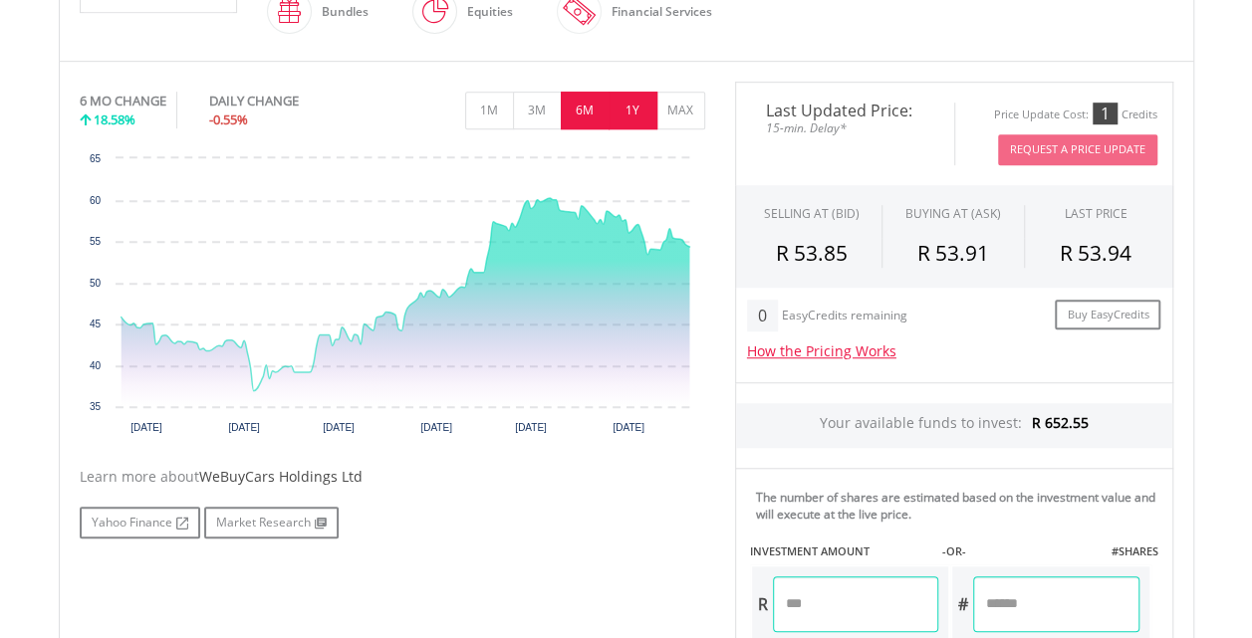
click at [630, 110] on button "1Y" at bounding box center [632, 111] width 49 height 38
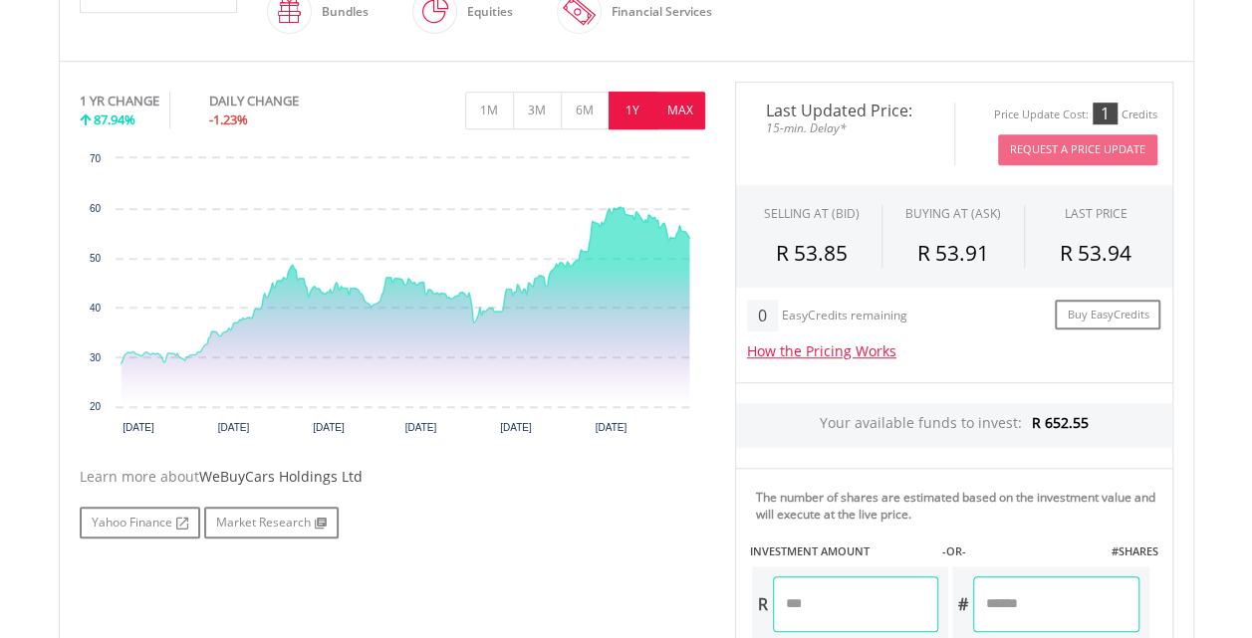
click at [681, 111] on button "MAX" at bounding box center [680, 111] width 49 height 38
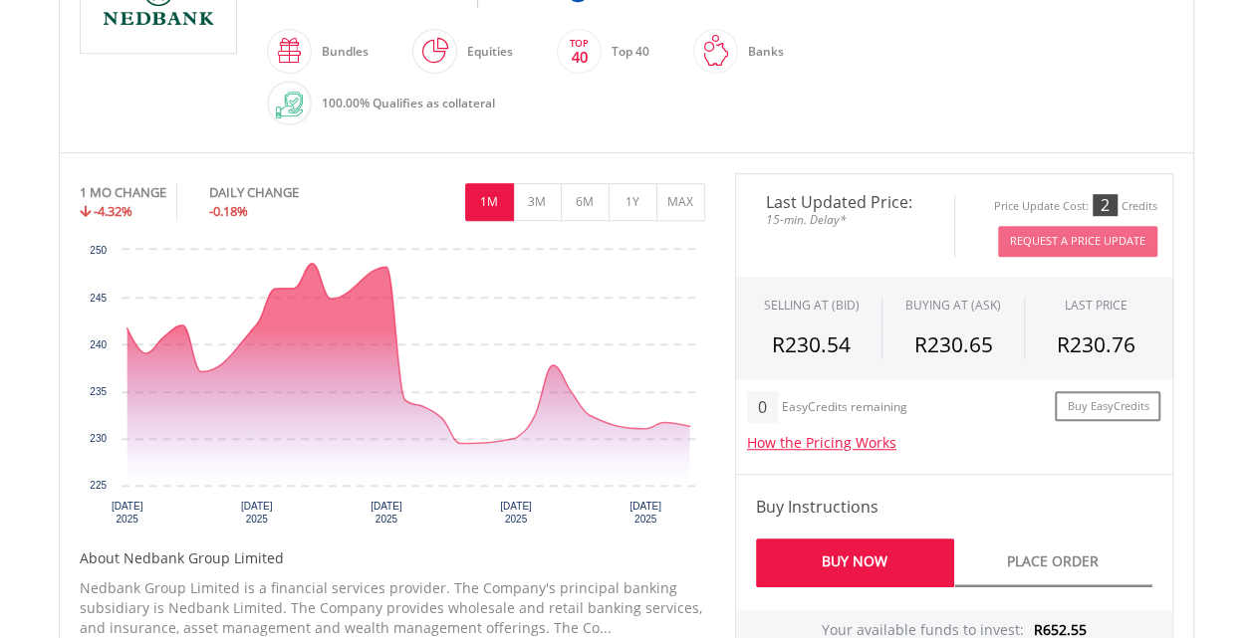
scroll to position [558, 0]
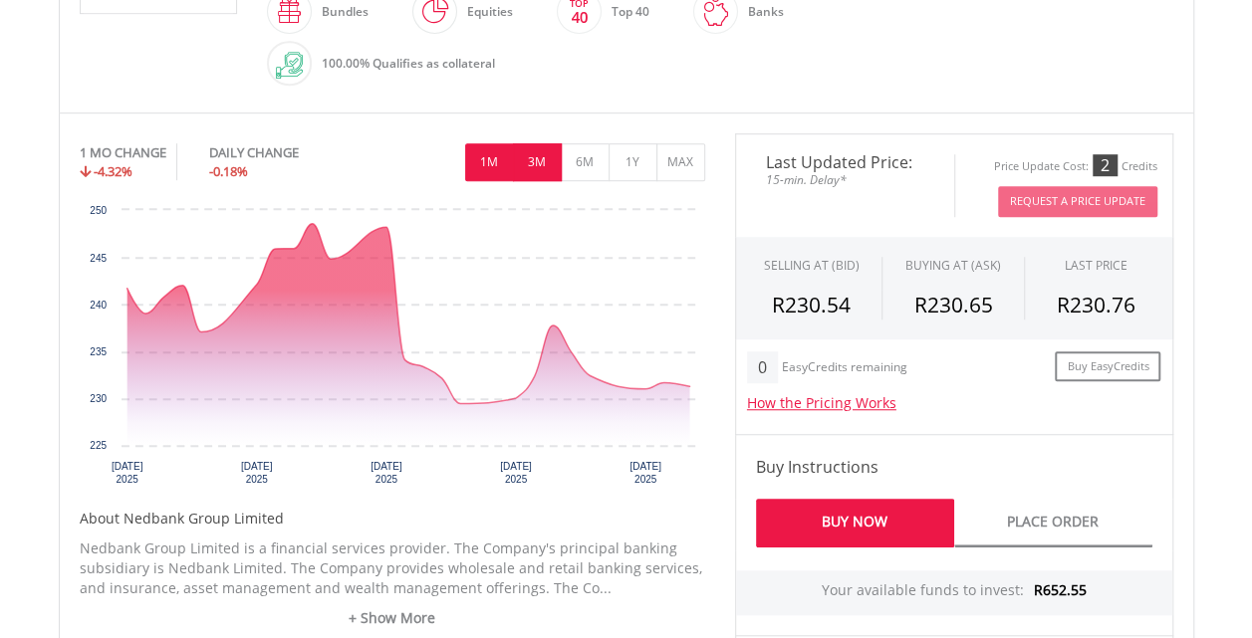
click at [541, 159] on button "3M" at bounding box center [537, 162] width 49 height 38
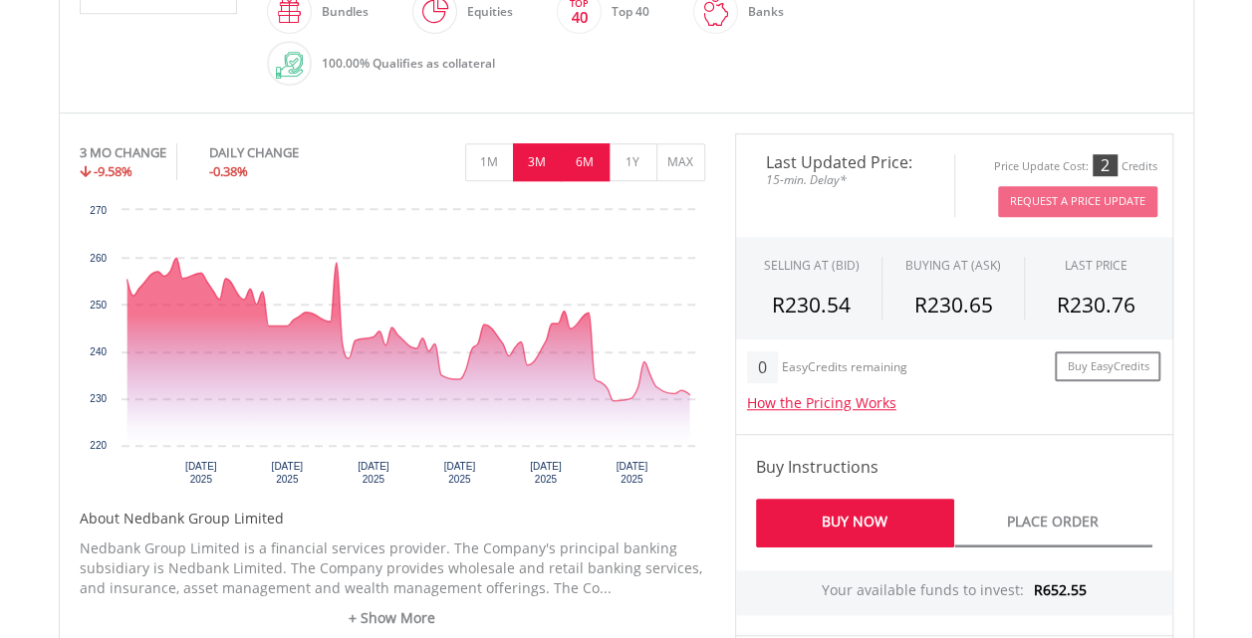
click at [576, 167] on button "6M" at bounding box center [585, 162] width 49 height 38
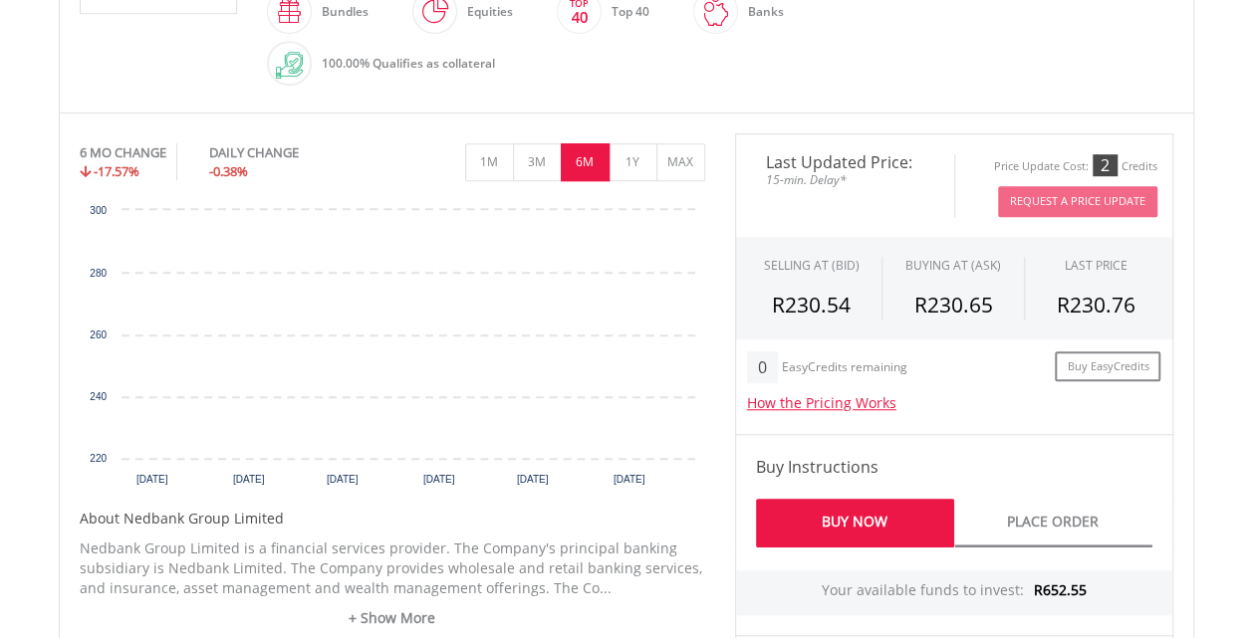
click at [576, 167] on button "6M" at bounding box center [585, 162] width 49 height 38
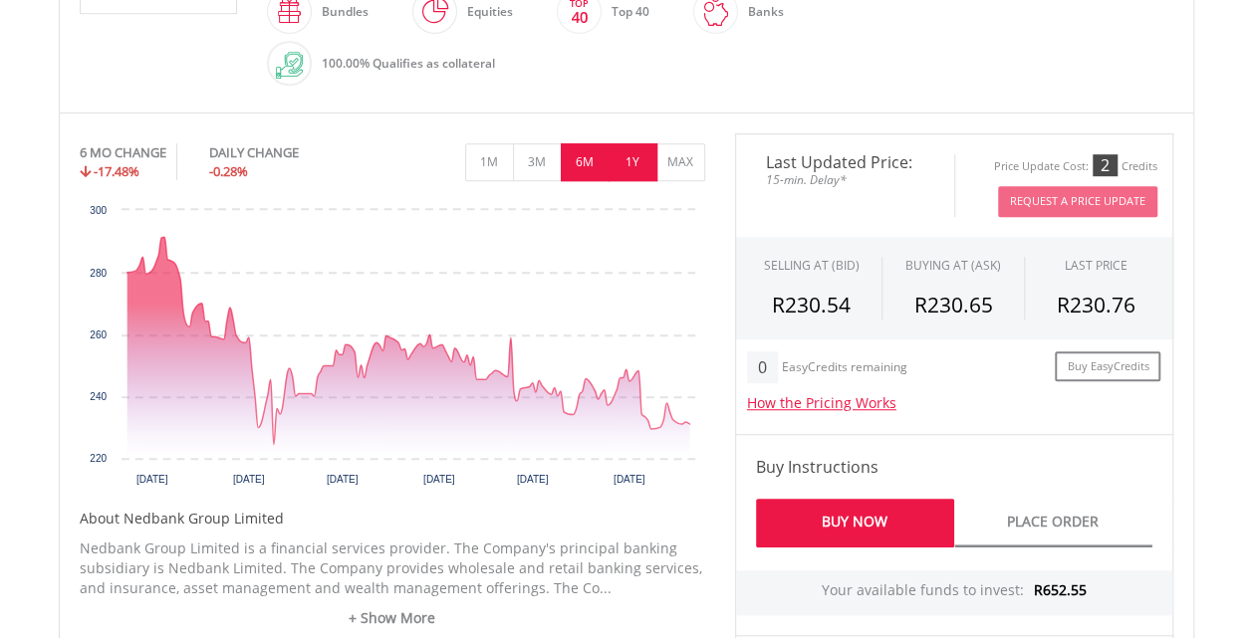
click at [627, 165] on button "1Y" at bounding box center [632, 162] width 49 height 38
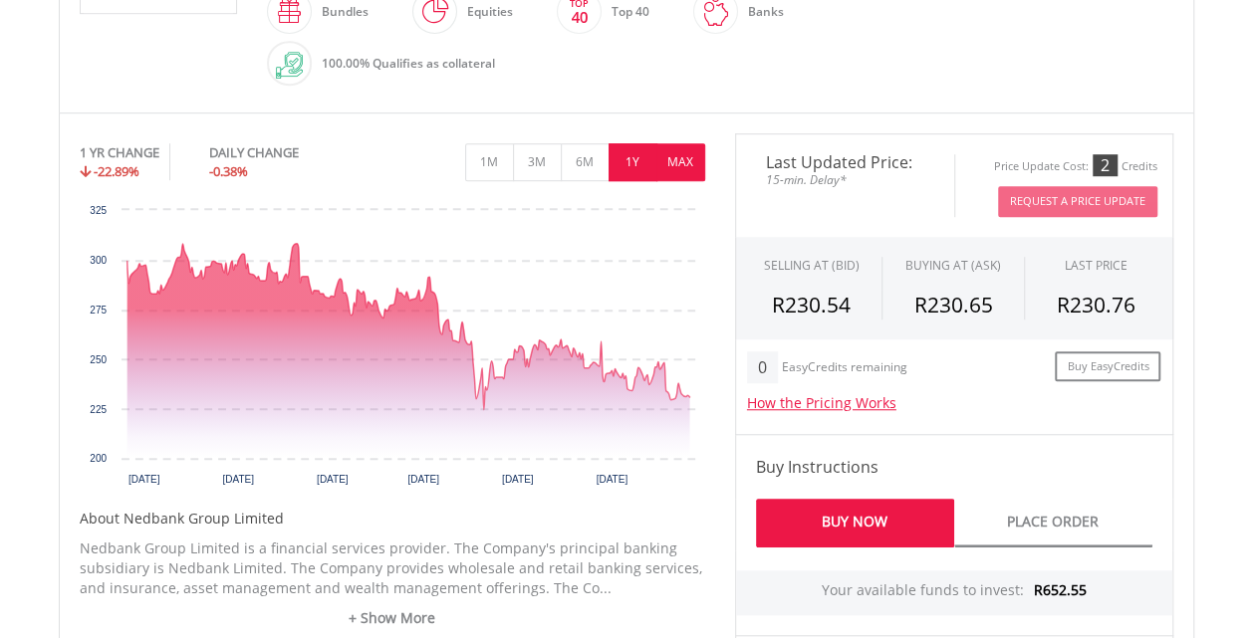
click at [689, 162] on button "MAX" at bounding box center [680, 162] width 49 height 38
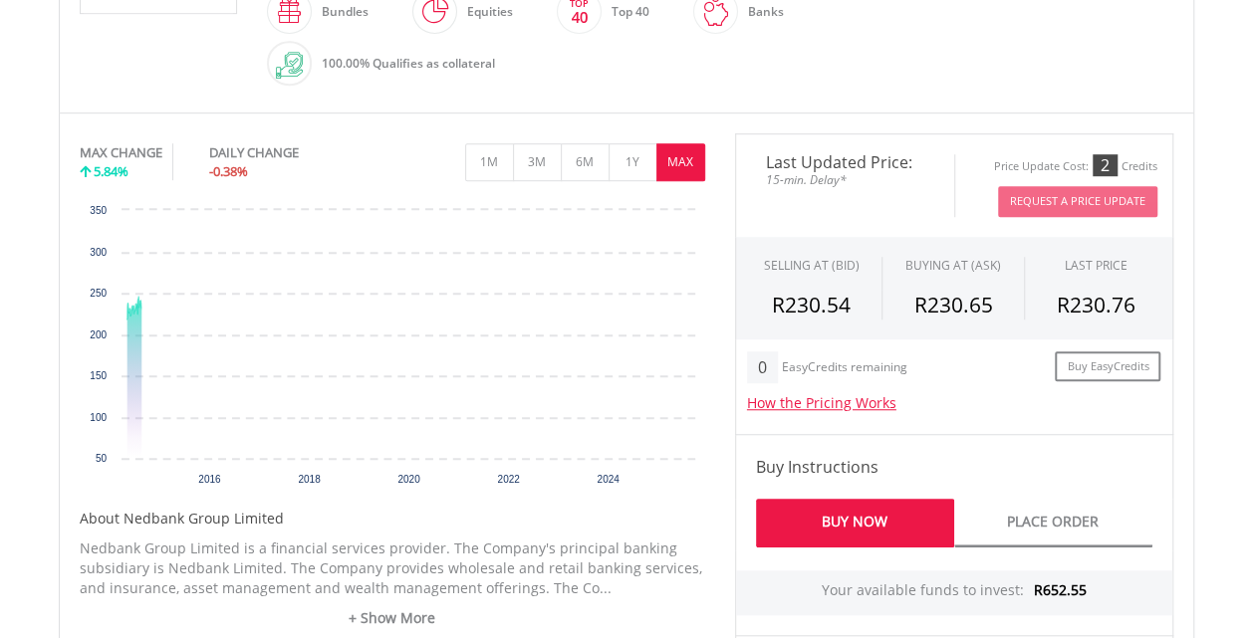
click at [689, 162] on button "MAX" at bounding box center [680, 162] width 49 height 38
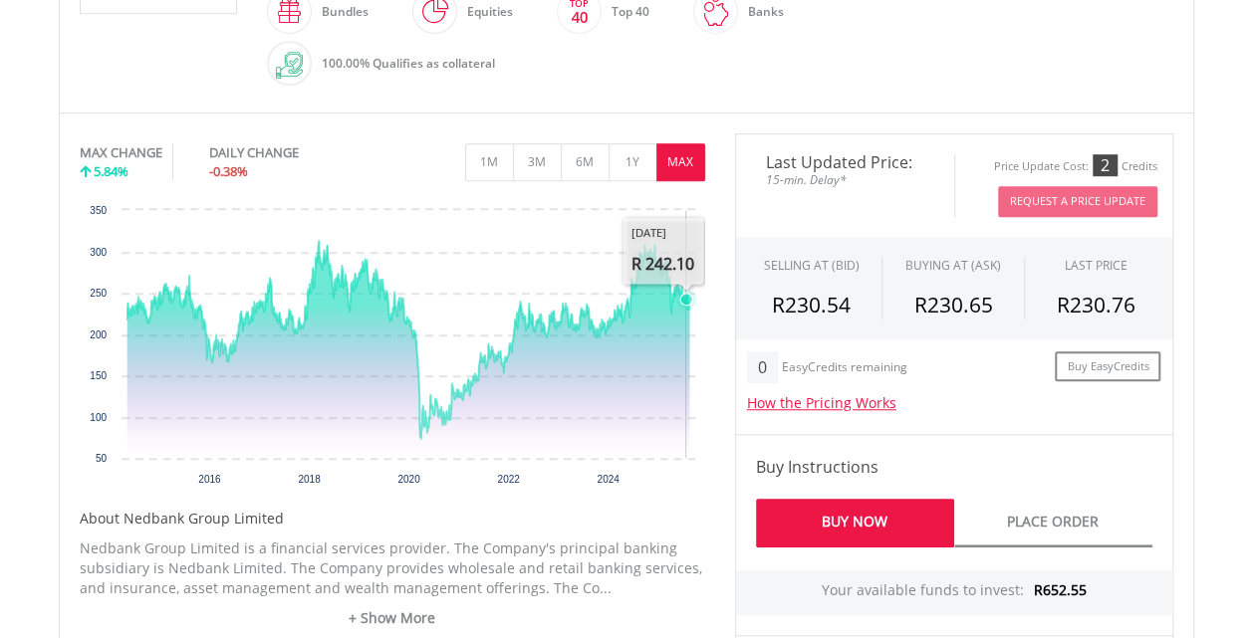
click at [685, 299] on icon "Interactive chart" at bounding box center [686, 300] width 12 height 12
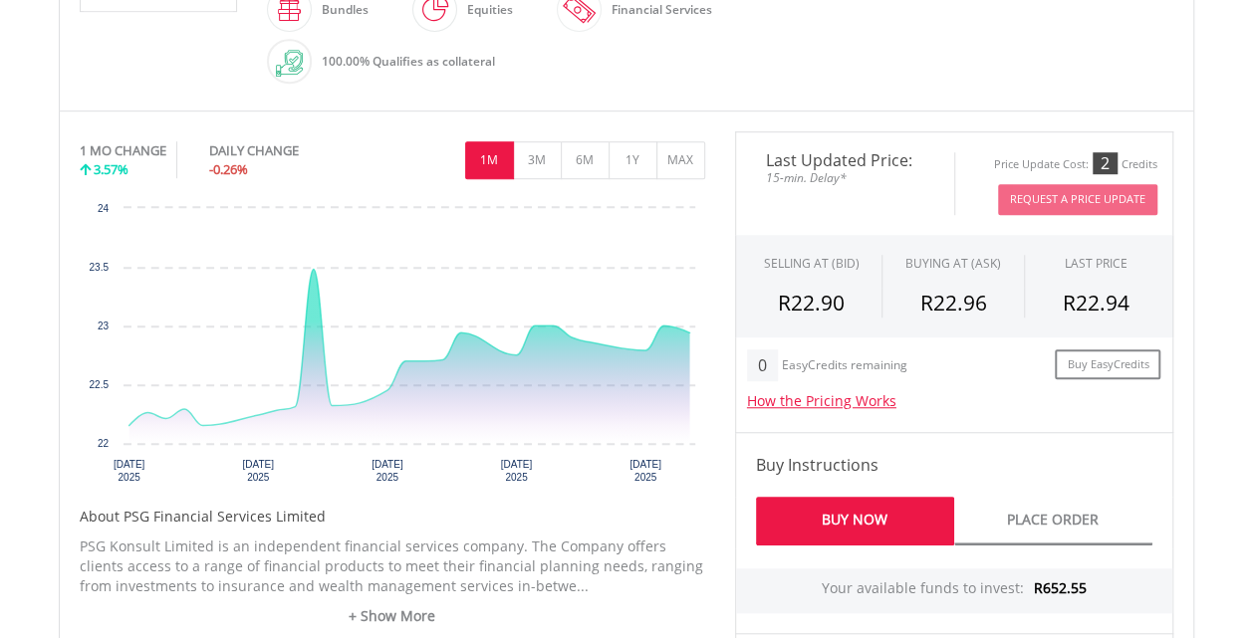
scroll to position [597, 0]
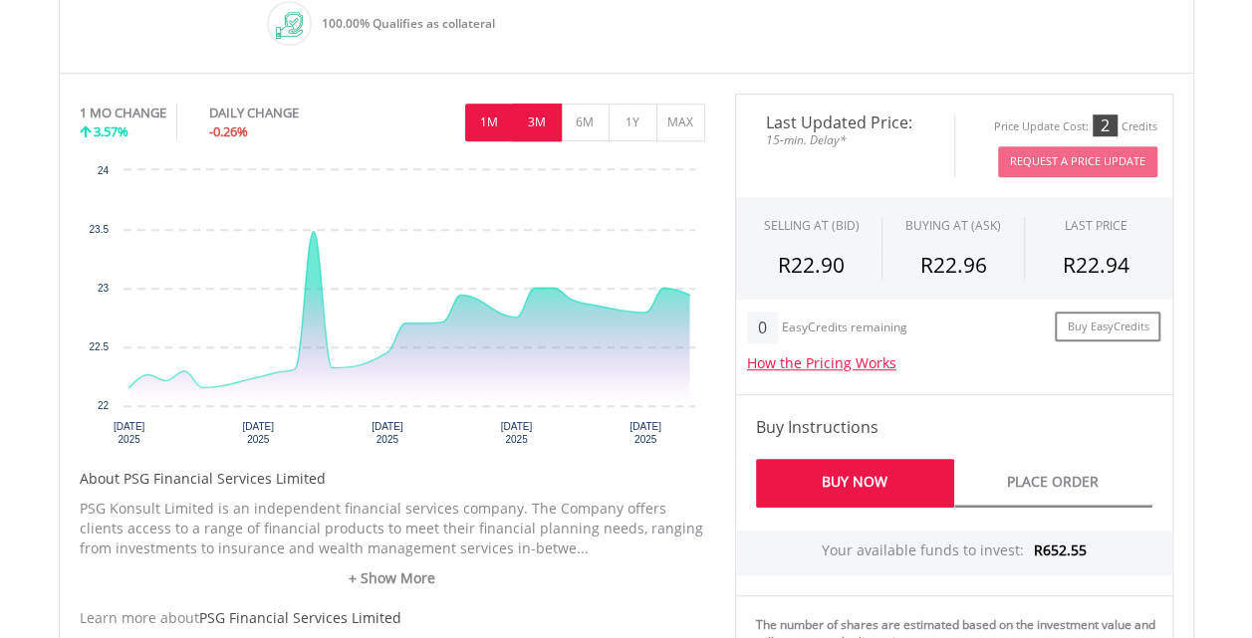
click at [534, 116] on button "3M" at bounding box center [537, 123] width 49 height 38
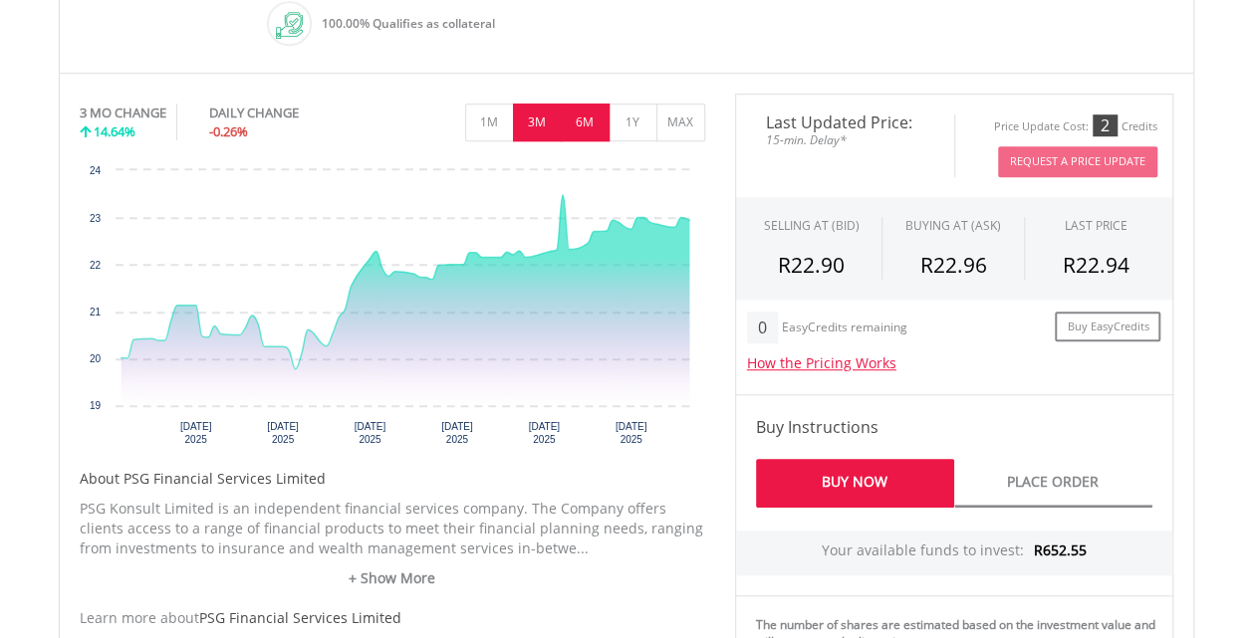
click at [578, 117] on button "6M" at bounding box center [585, 123] width 49 height 38
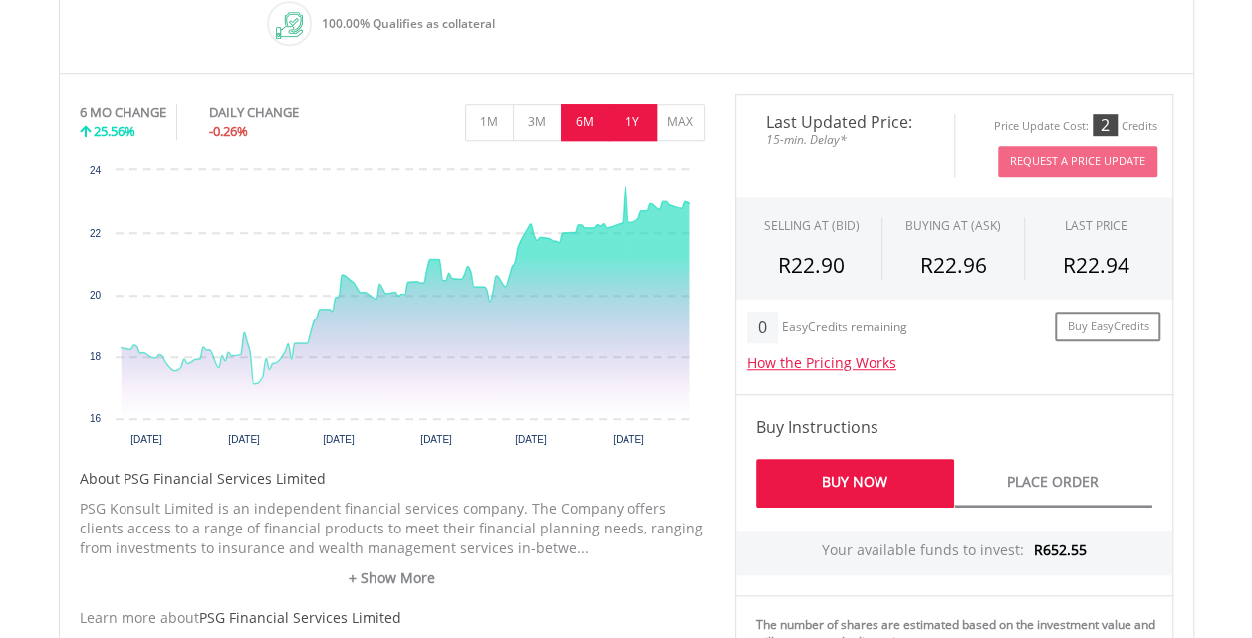
click at [621, 117] on button "1Y" at bounding box center [632, 123] width 49 height 38
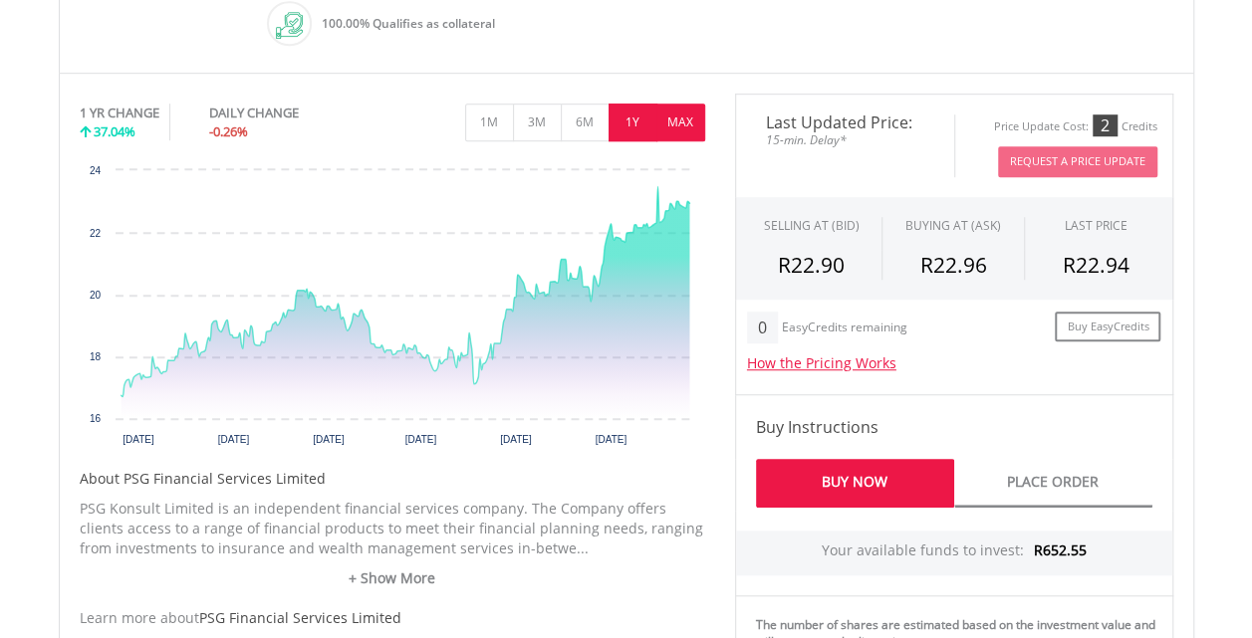
click at [675, 118] on button "MAX" at bounding box center [680, 123] width 49 height 38
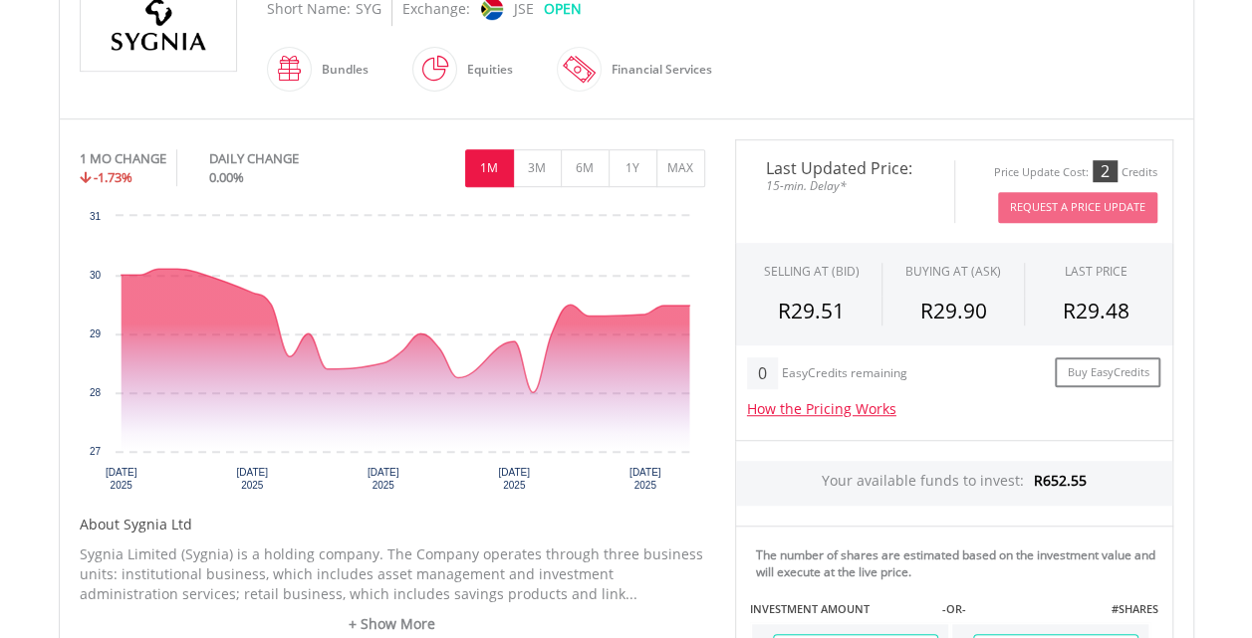
scroll to position [525, 0]
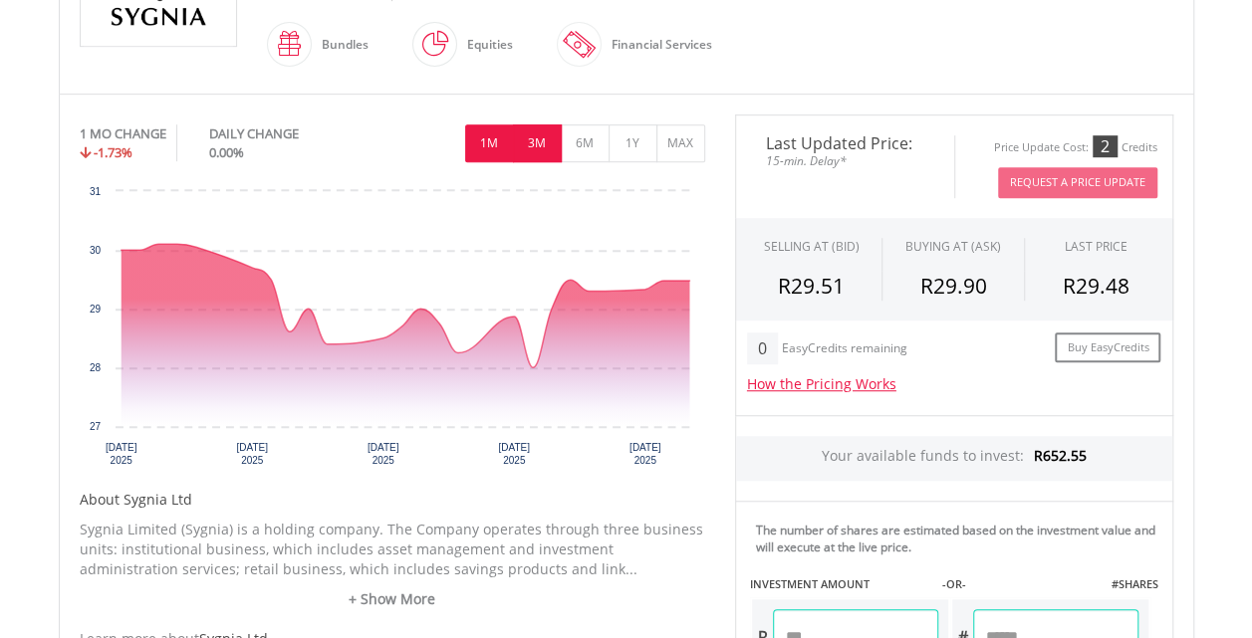
click at [536, 131] on button "3M" at bounding box center [537, 143] width 49 height 38
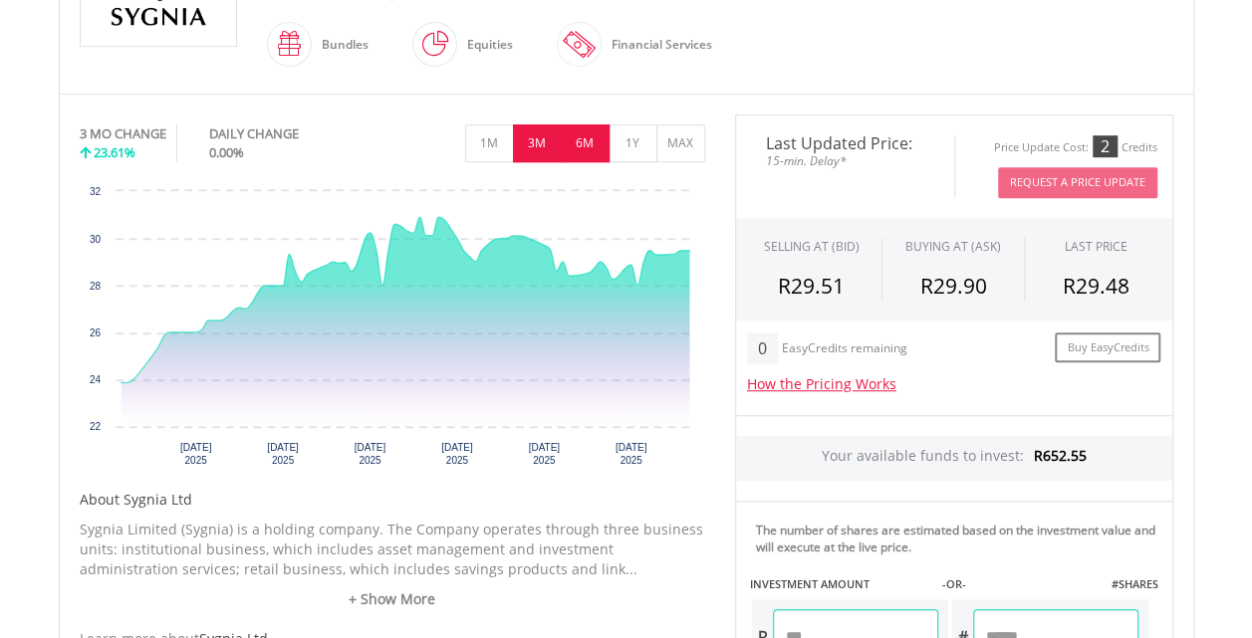
click at [587, 143] on button "6M" at bounding box center [585, 143] width 49 height 38
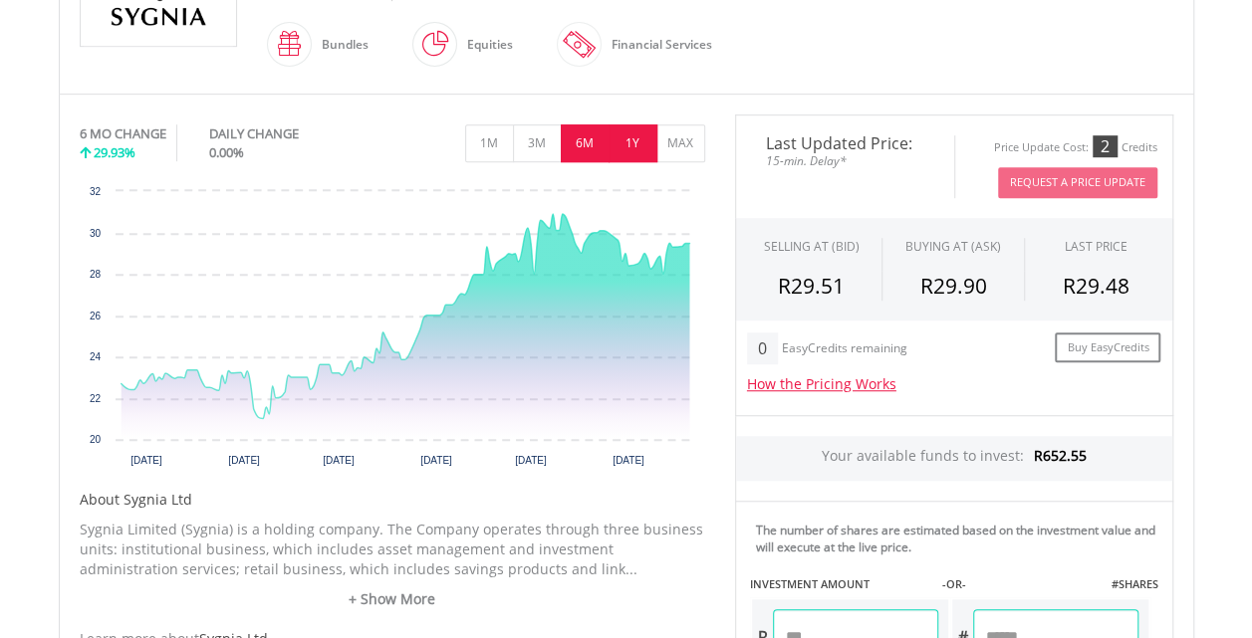
click at [625, 143] on button "1Y" at bounding box center [632, 143] width 49 height 38
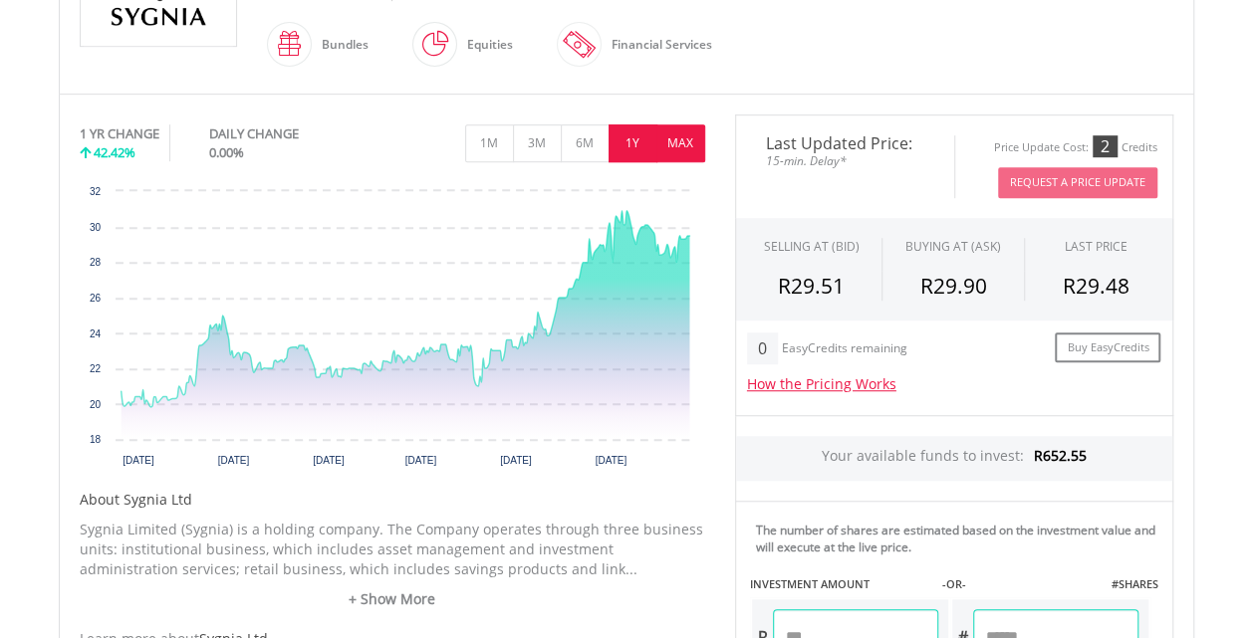
click at [672, 146] on button "MAX" at bounding box center [680, 143] width 49 height 38
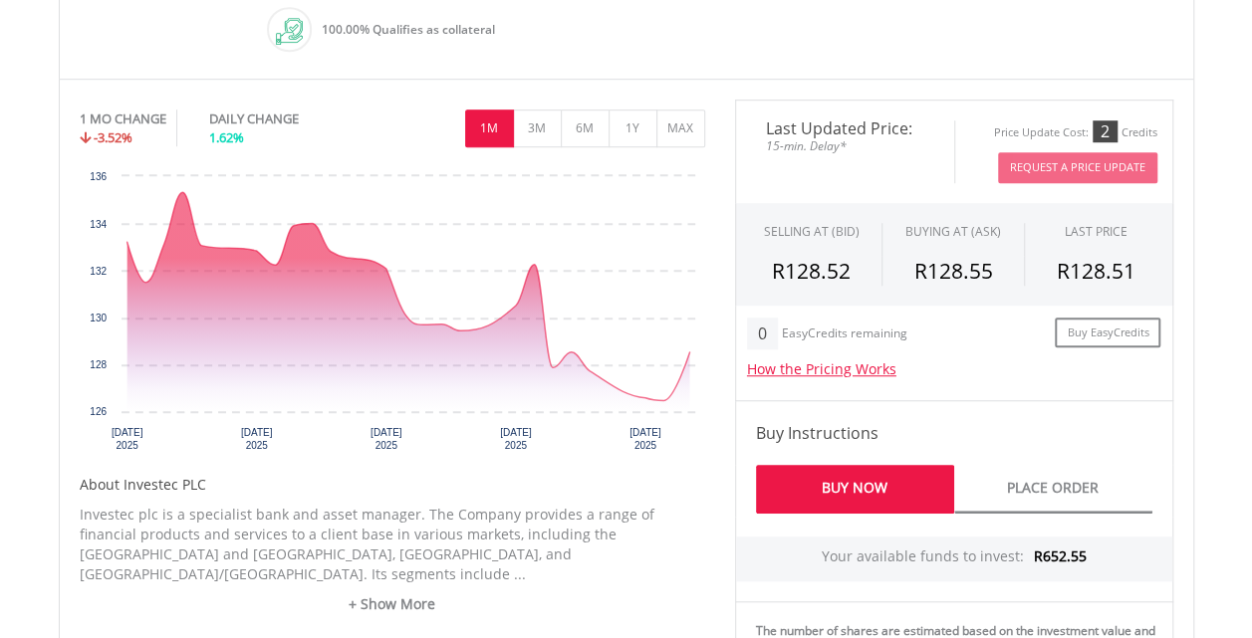
scroll to position [593, 0]
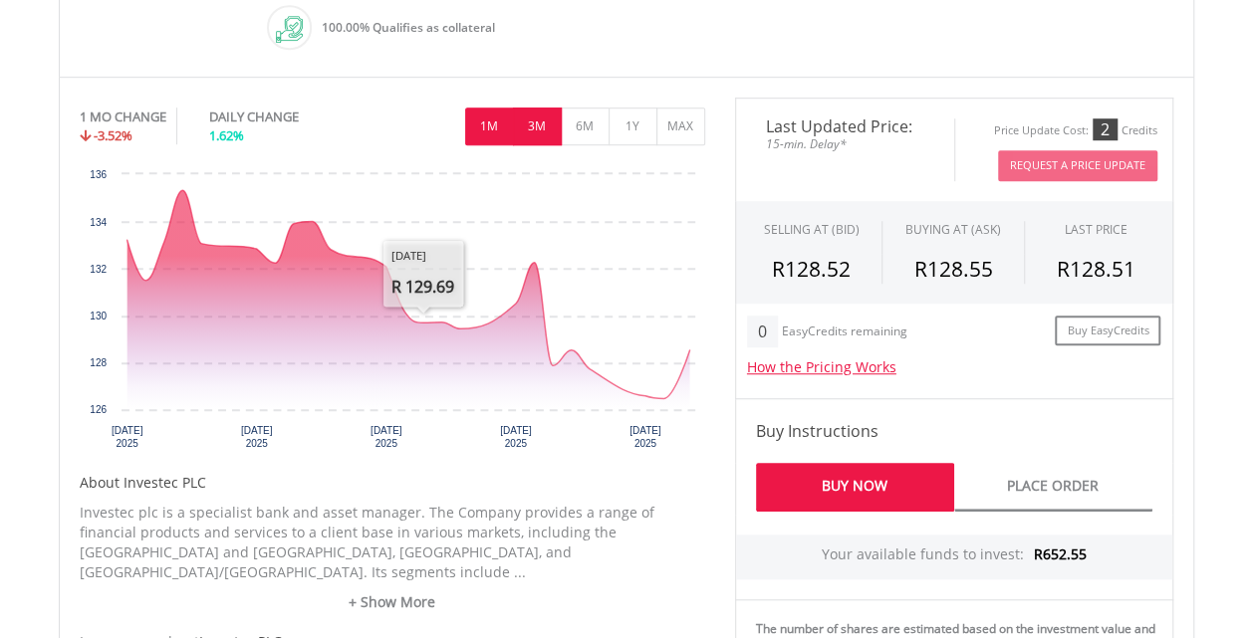
click at [526, 137] on button "3M" at bounding box center [537, 127] width 49 height 38
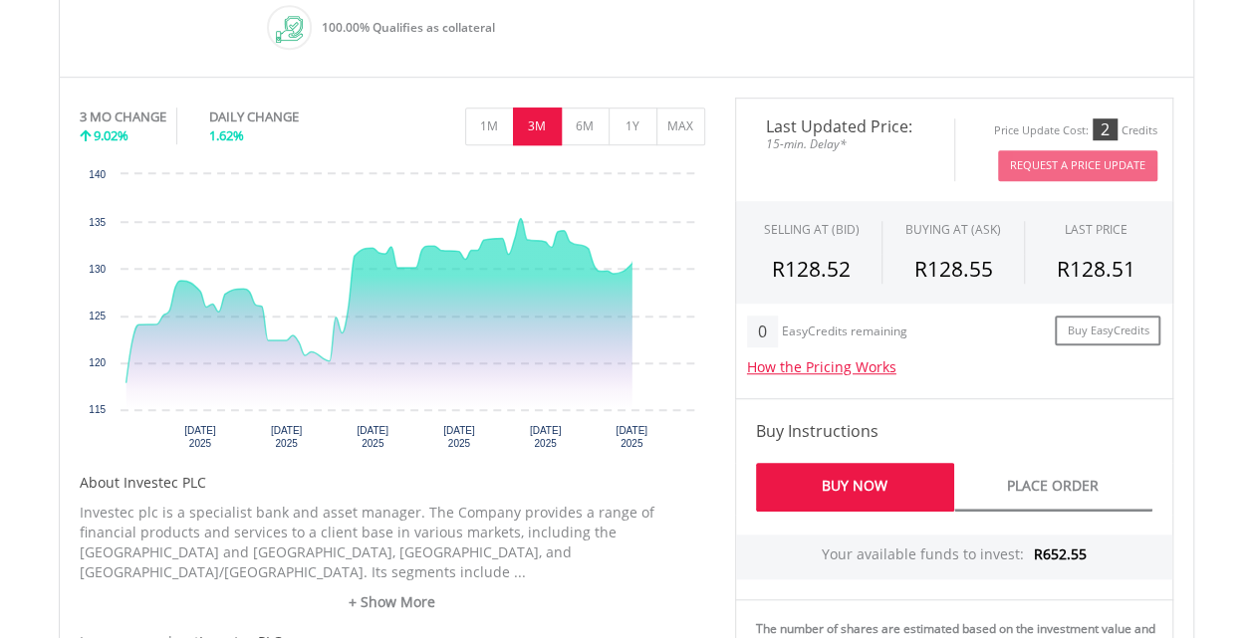
click at [526, 137] on button "3M" at bounding box center [537, 127] width 49 height 38
click at [578, 123] on button "6M" at bounding box center [585, 127] width 49 height 38
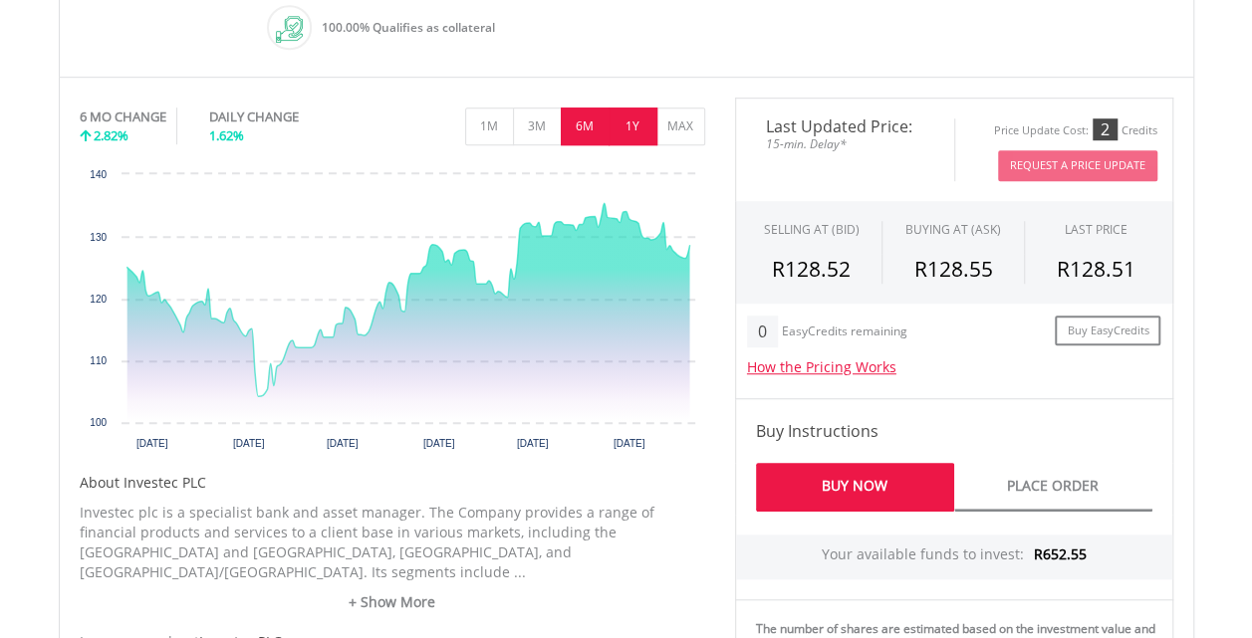
click at [637, 125] on button "1Y" at bounding box center [632, 127] width 49 height 38
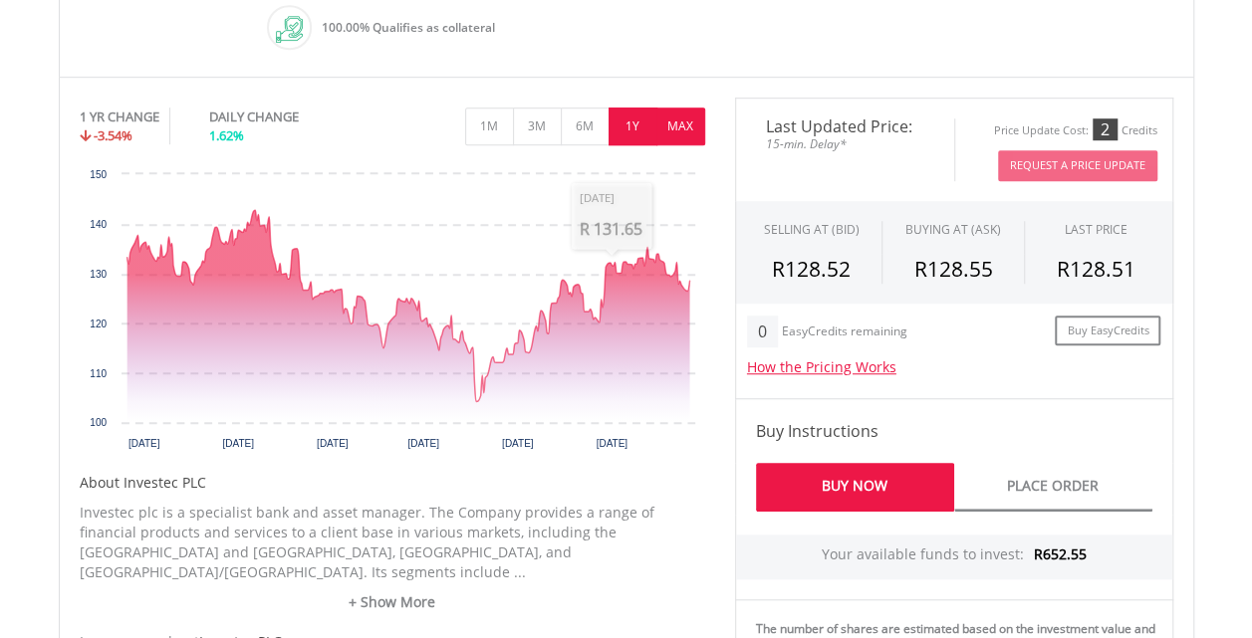
click at [683, 114] on button "MAX" at bounding box center [680, 127] width 49 height 38
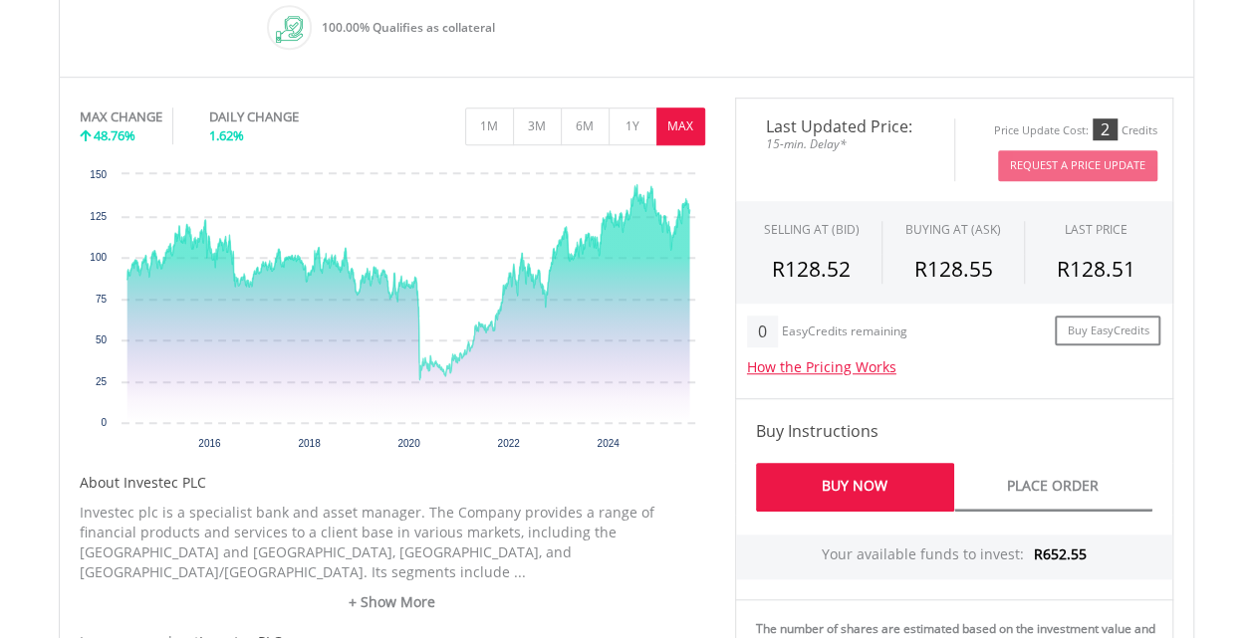
click at [683, 114] on button "MAX" at bounding box center [680, 127] width 49 height 38
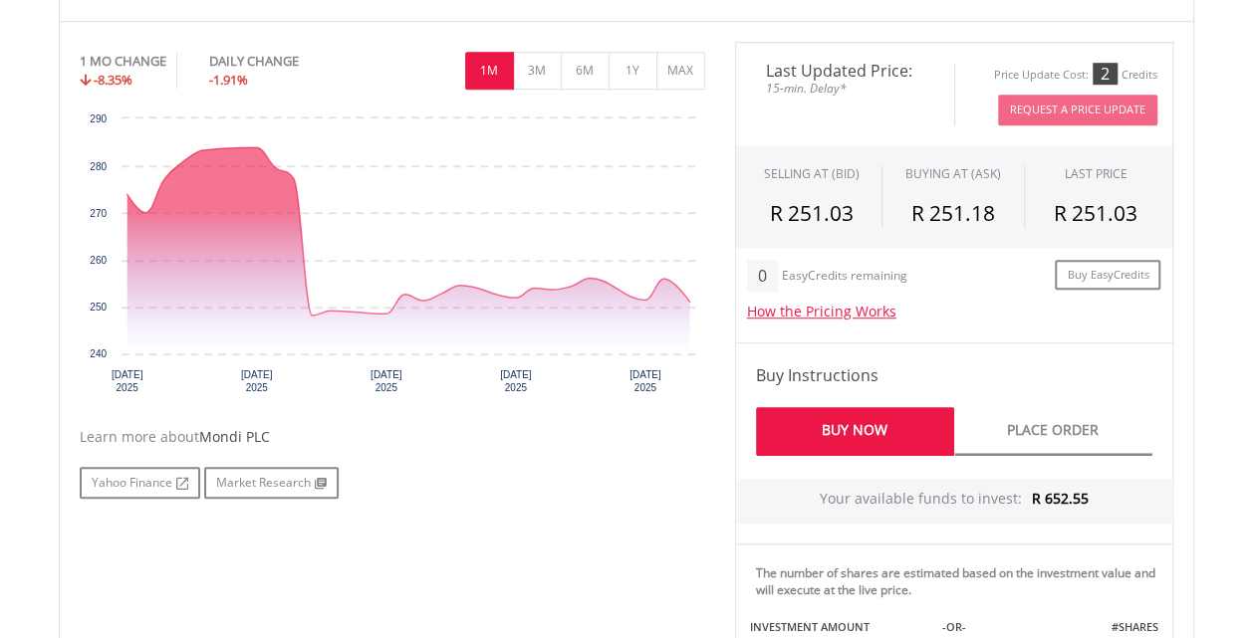
scroll to position [651, 0]
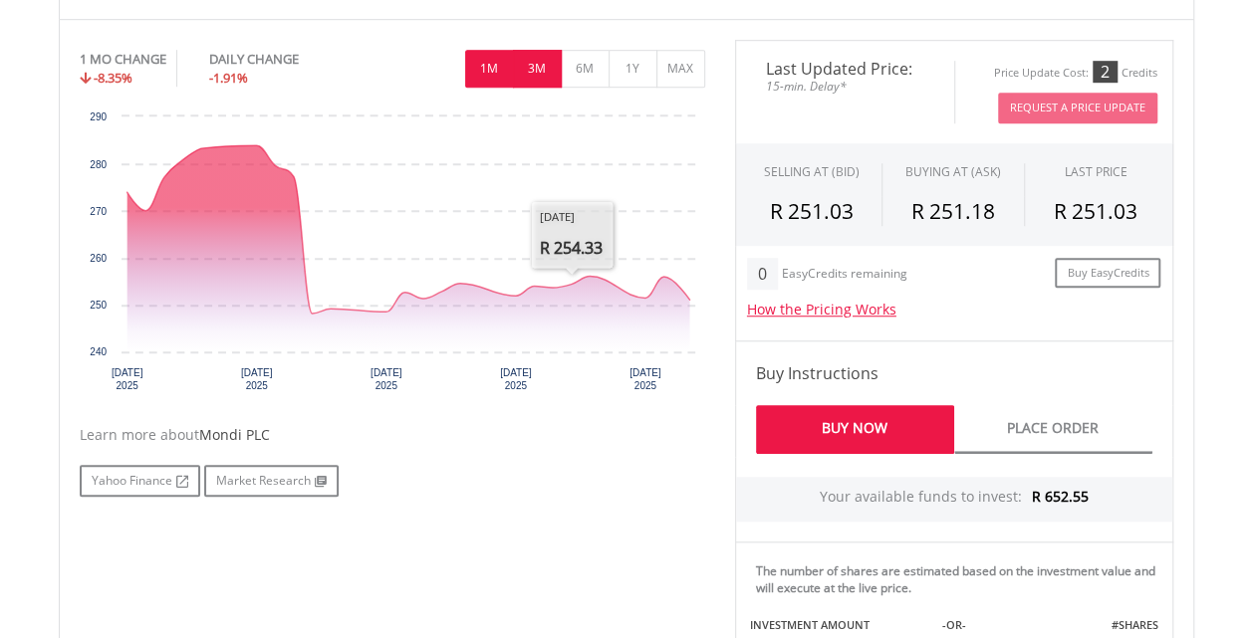
click at [535, 64] on button "3M" at bounding box center [537, 69] width 49 height 38
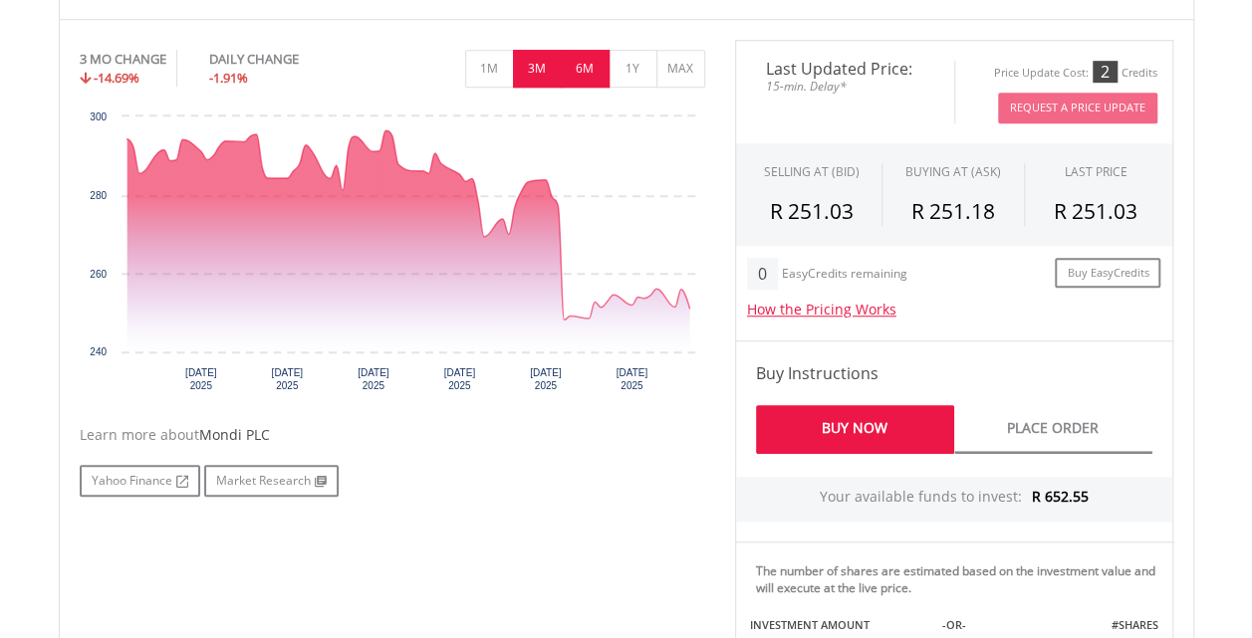
click at [584, 75] on button "6M" at bounding box center [585, 69] width 49 height 38
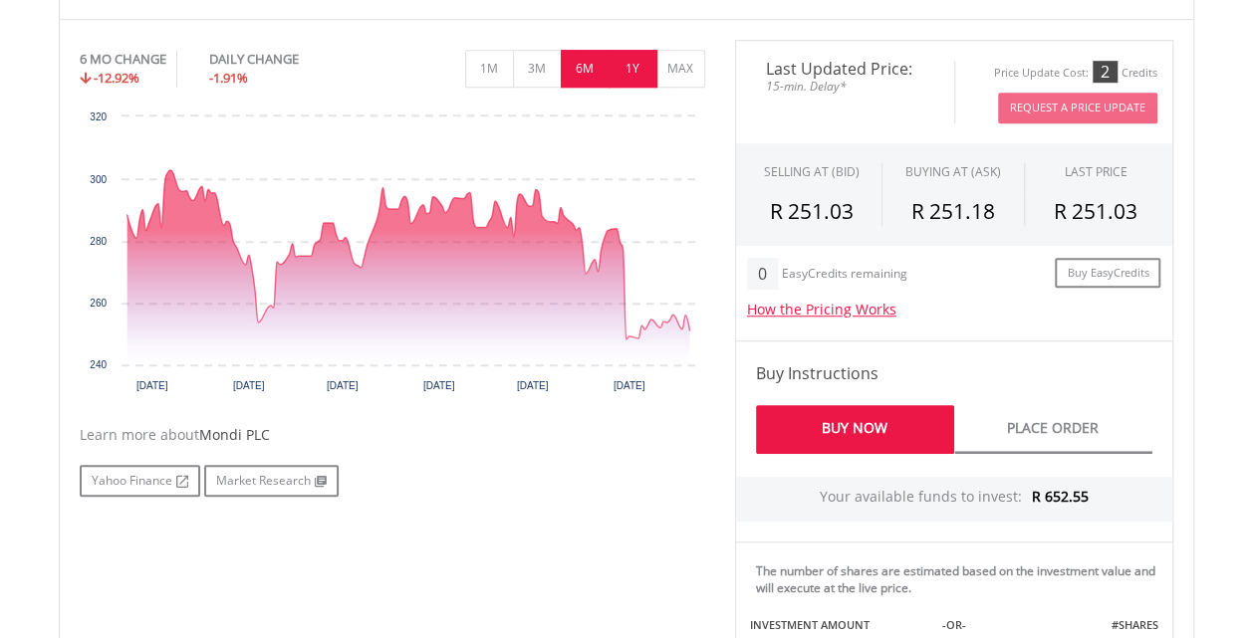
click at [630, 65] on button "1Y" at bounding box center [632, 69] width 49 height 38
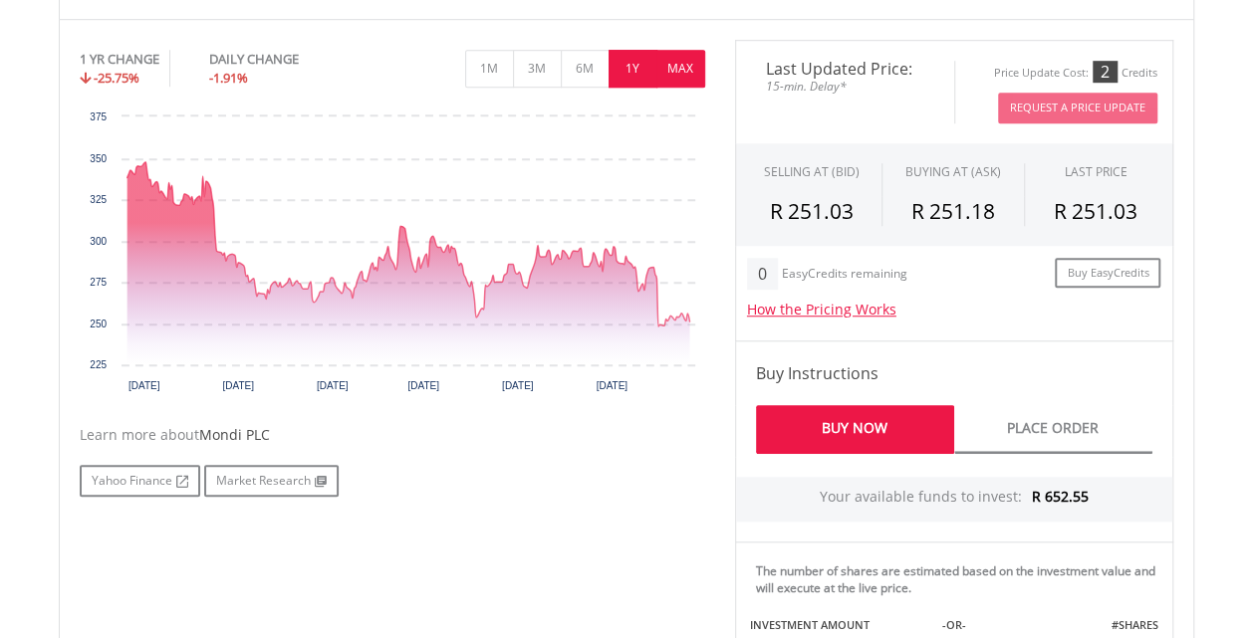
click at [675, 64] on button "MAX" at bounding box center [680, 69] width 49 height 38
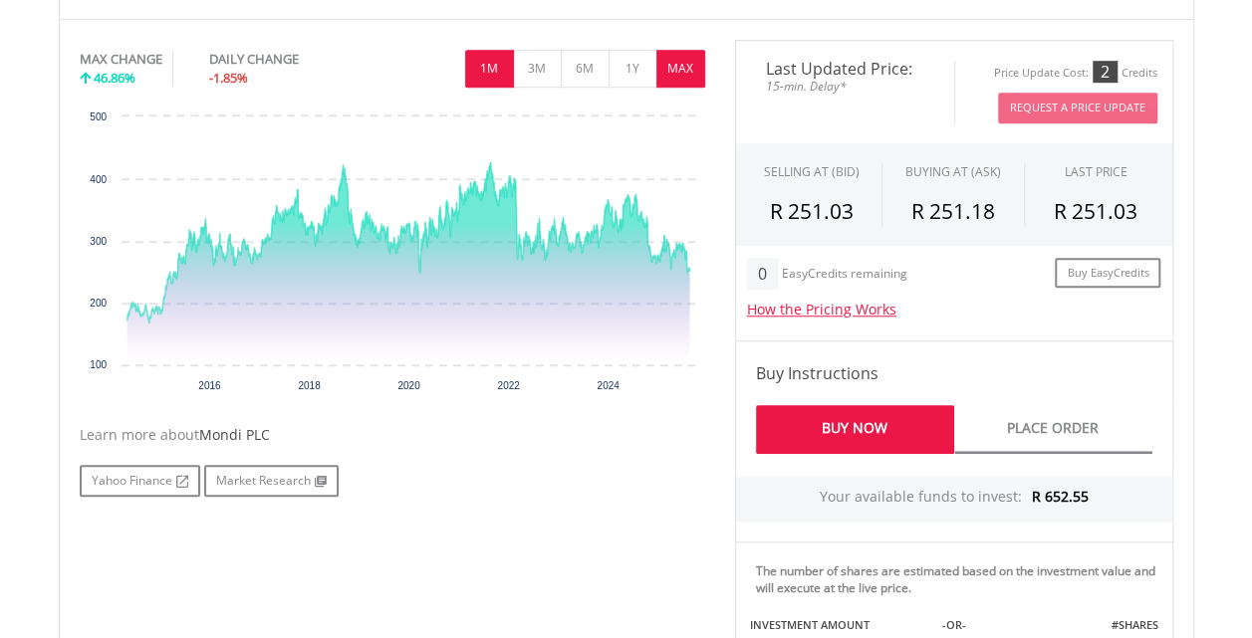
click at [482, 73] on button "1M" at bounding box center [489, 69] width 49 height 38
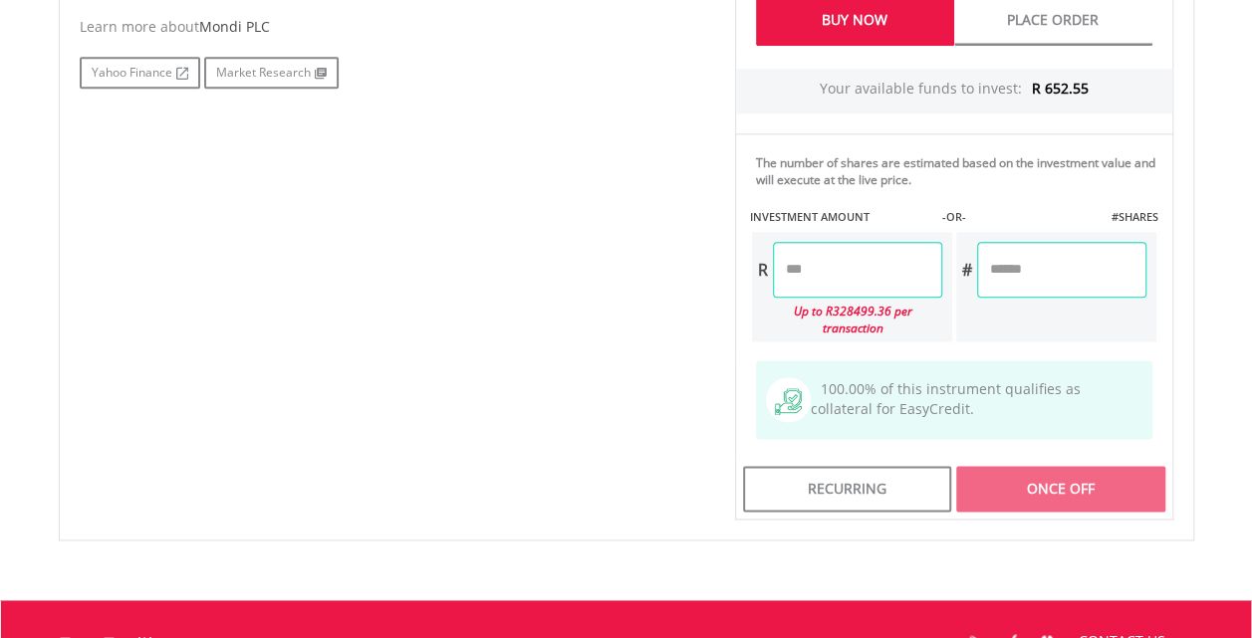
scroll to position [1020, 0]
